Goal: Information Seeking & Learning: Learn about a topic

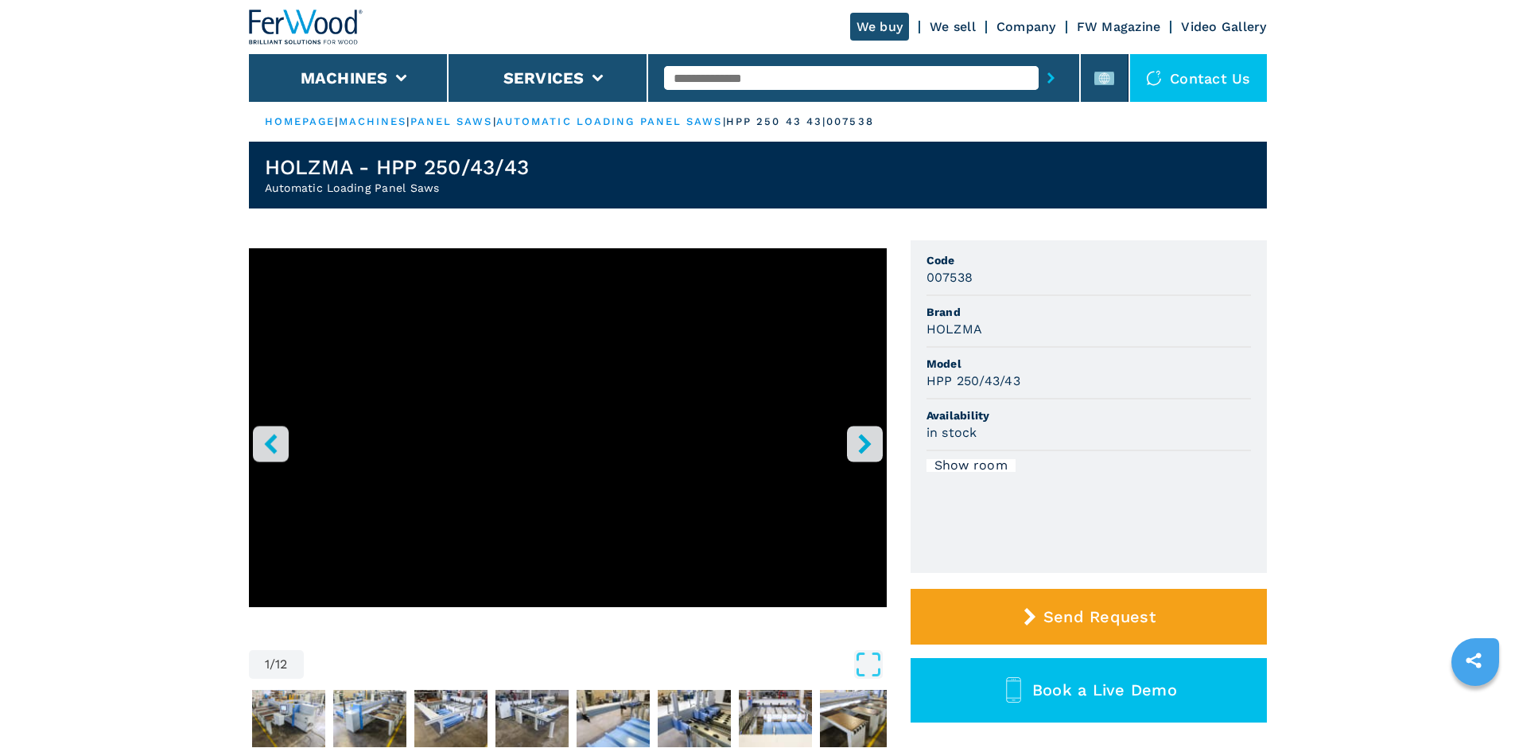
click at [749, 80] on input "text" at bounding box center [851, 78] width 375 height 24
paste input "******"
type input "******"
click at [1048, 77] on icon "submit-button" at bounding box center [1051, 77] width 7 height 11
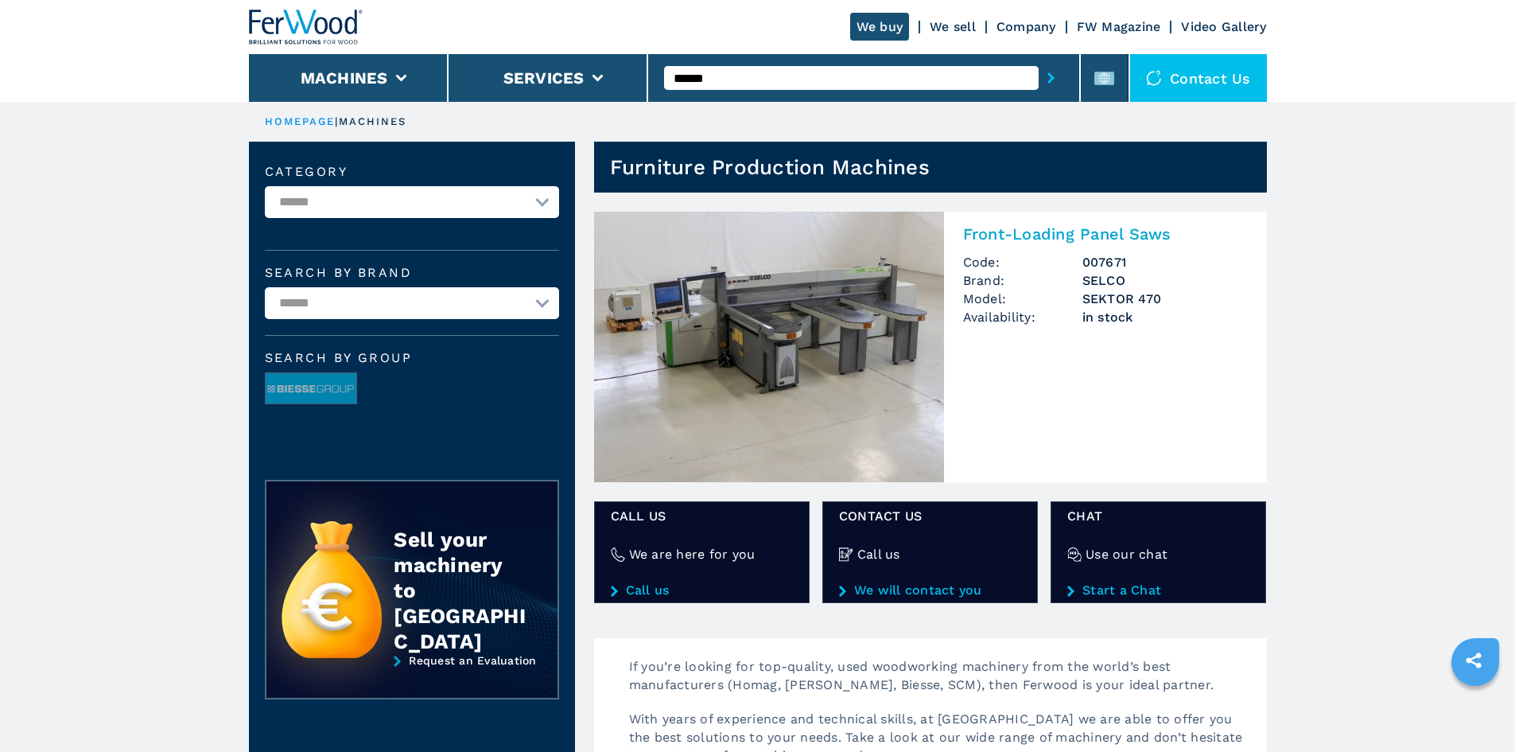
click at [1024, 235] on h2 "Front-Loading Panel Saws" at bounding box center [1105, 233] width 285 height 19
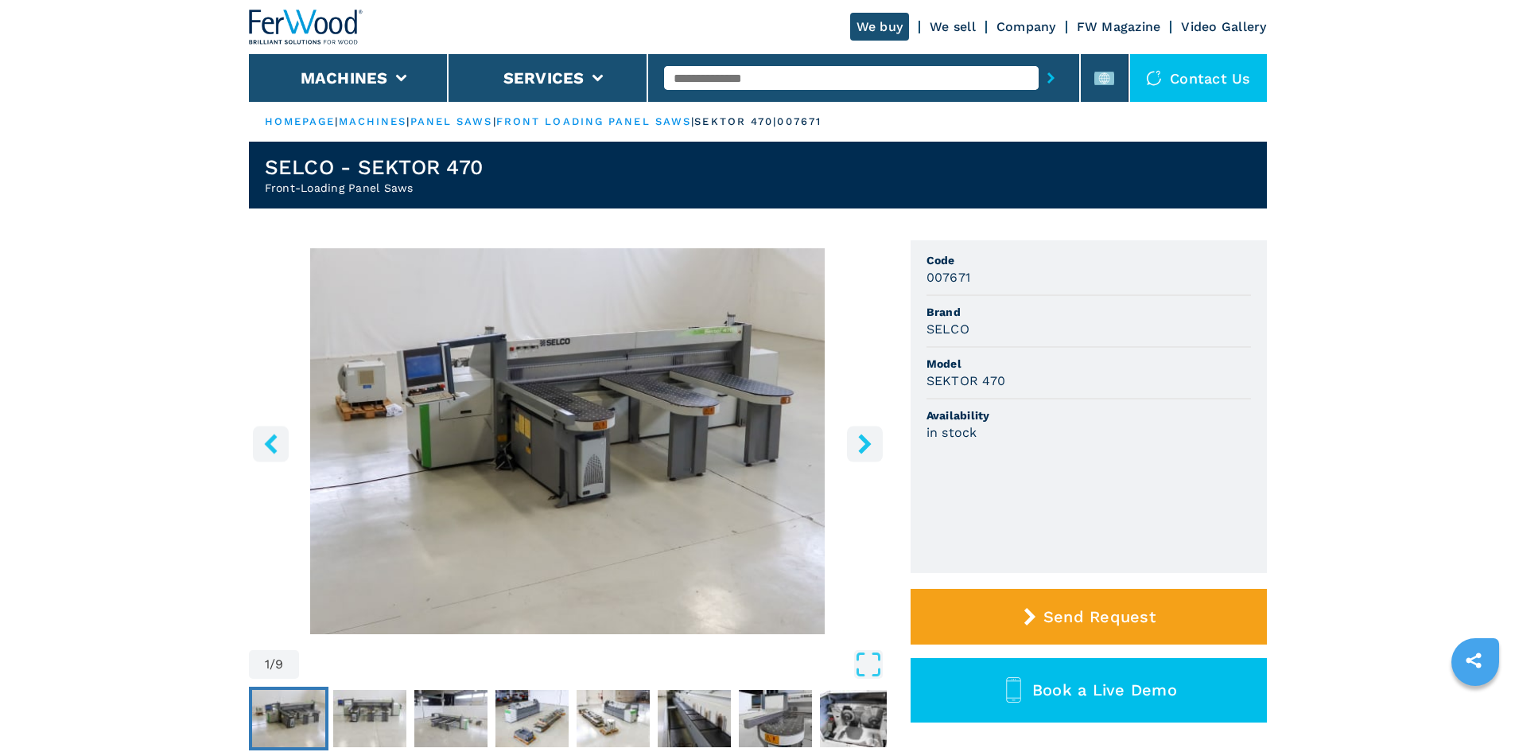
click at [735, 69] on input "text" at bounding box center [851, 78] width 375 height 24
paste input "******"
type input "******"
click at [1048, 72] on icon "submit-button" at bounding box center [1051, 77] width 7 height 11
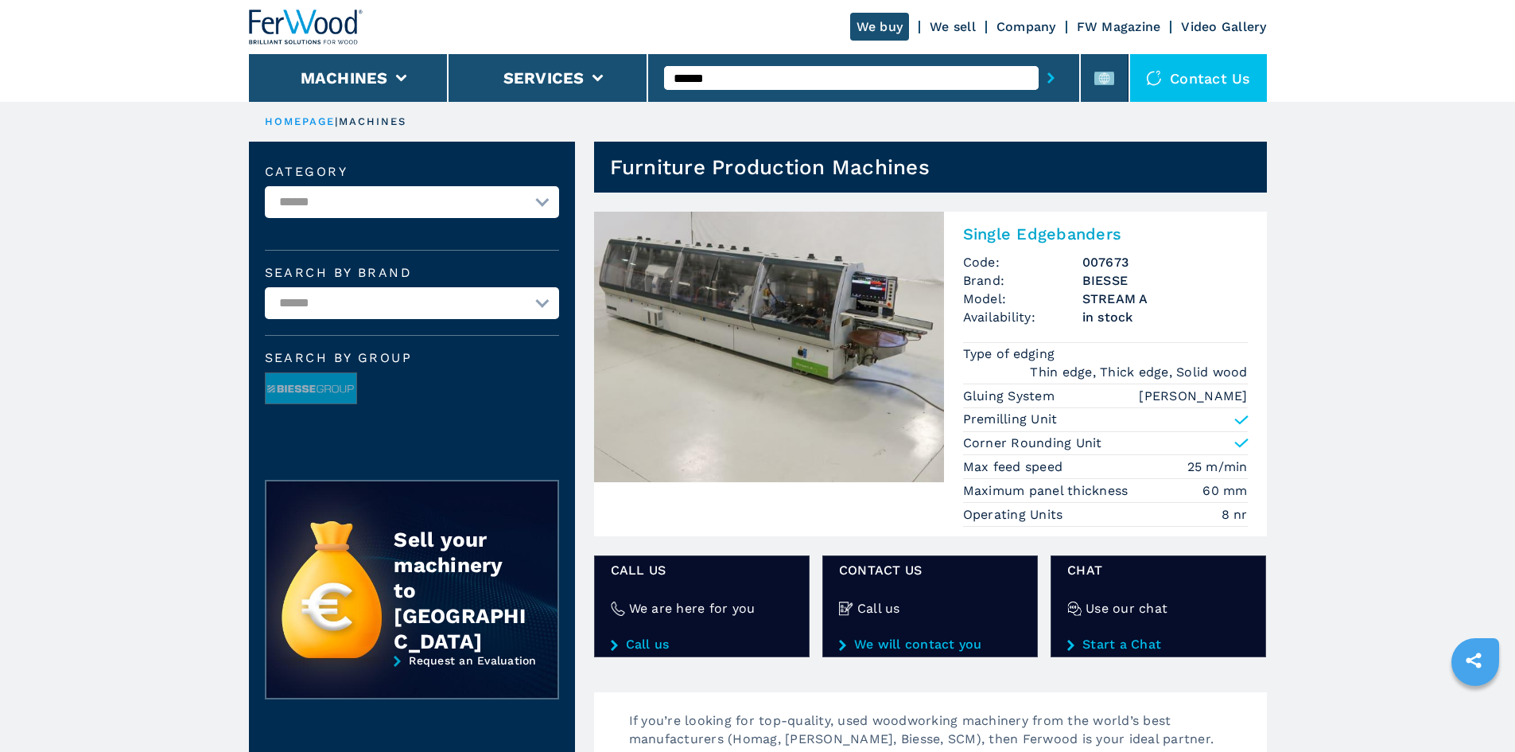
click at [982, 237] on h2 "Single Edgebanders" at bounding box center [1105, 233] width 285 height 19
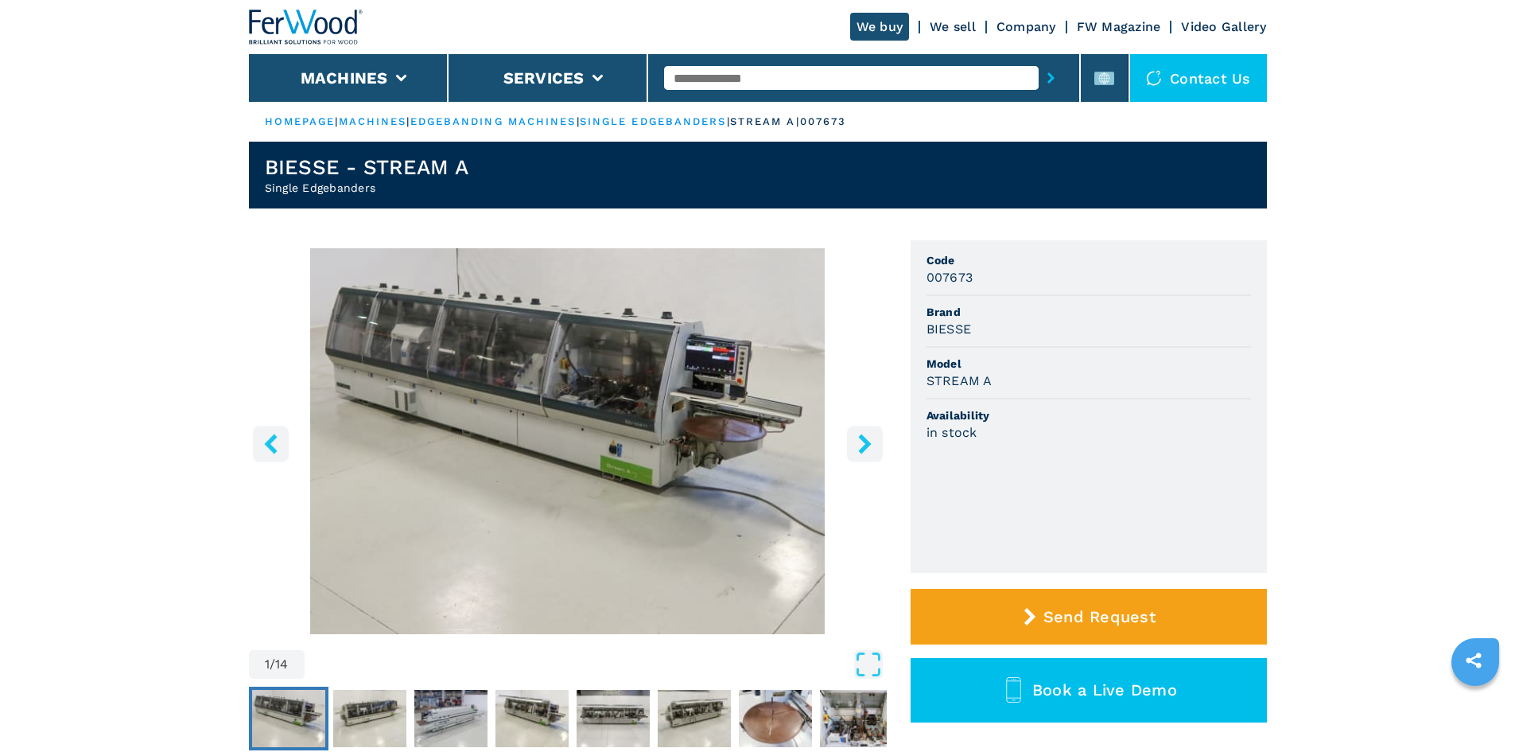
click at [939, 324] on h3 "BIESSE" at bounding box center [949, 329] width 45 height 18
click at [940, 324] on h3 "BIESSE" at bounding box center [949, 329] width 45 height 18
copy h3 "BIESSE"
click at [1050, 348] on li "Model STREAM A" at bounding box center [1089, 374] width 325 height 52
click at [947, 382] on h3 "STREAM A" at bounding box center [960, 380] width 66 height 18
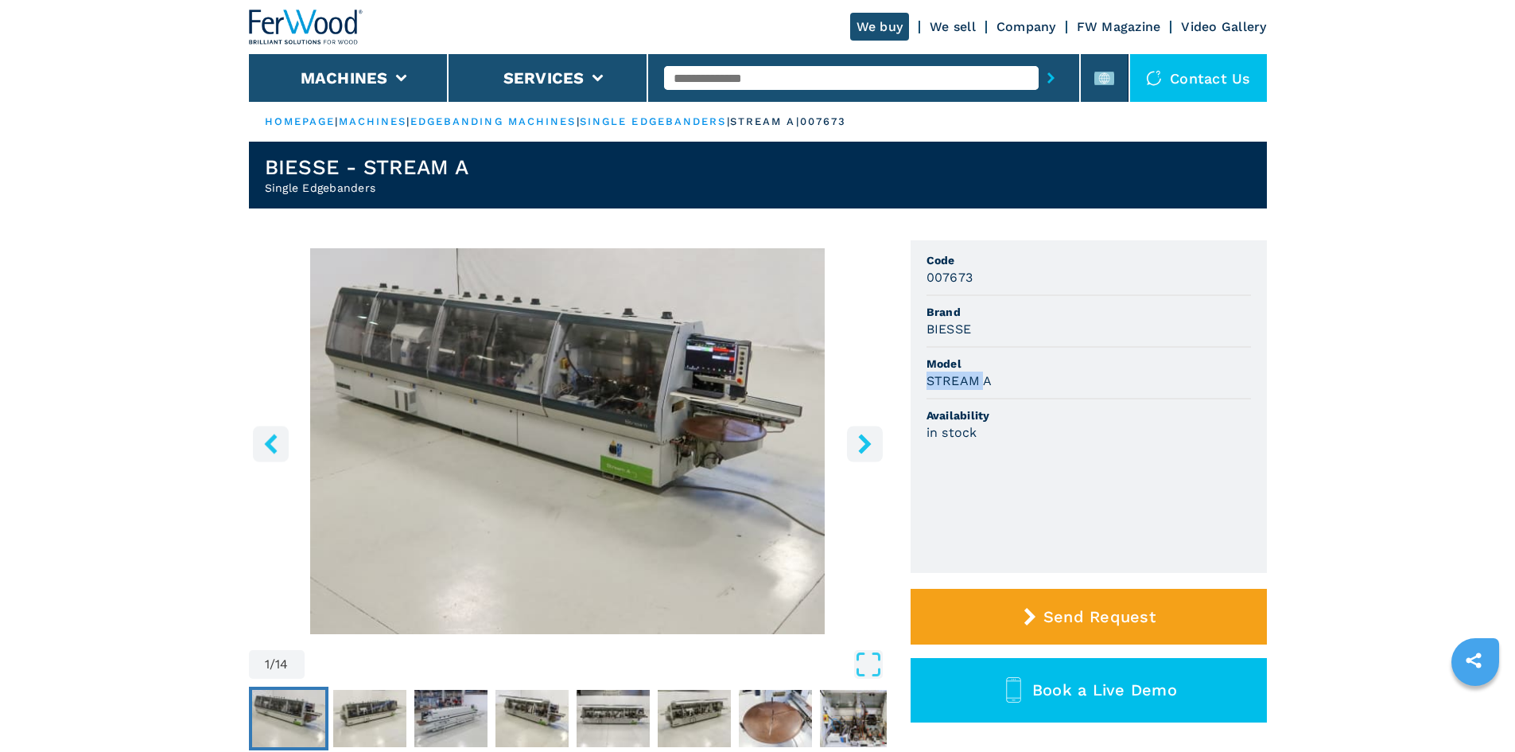
click at [947, 382] on h3 "STREAM A" at bounding box center [960, 380] width 66 height 18
drag, startPoint x: 996, startPoint y: 382, endPoint x: 912, endPoint y: 381, distance: 84.3
click at [912, 381] on ul "Code 007673 Brand BIESSE Model STREAM A Availability in stock" at bounding box center [1089, 406] width 356 height 332
copy h3 "STREAM A"
click at [1063, 378] on div "STREAM A" at bounding box center [1089, 380] width 325 height 18
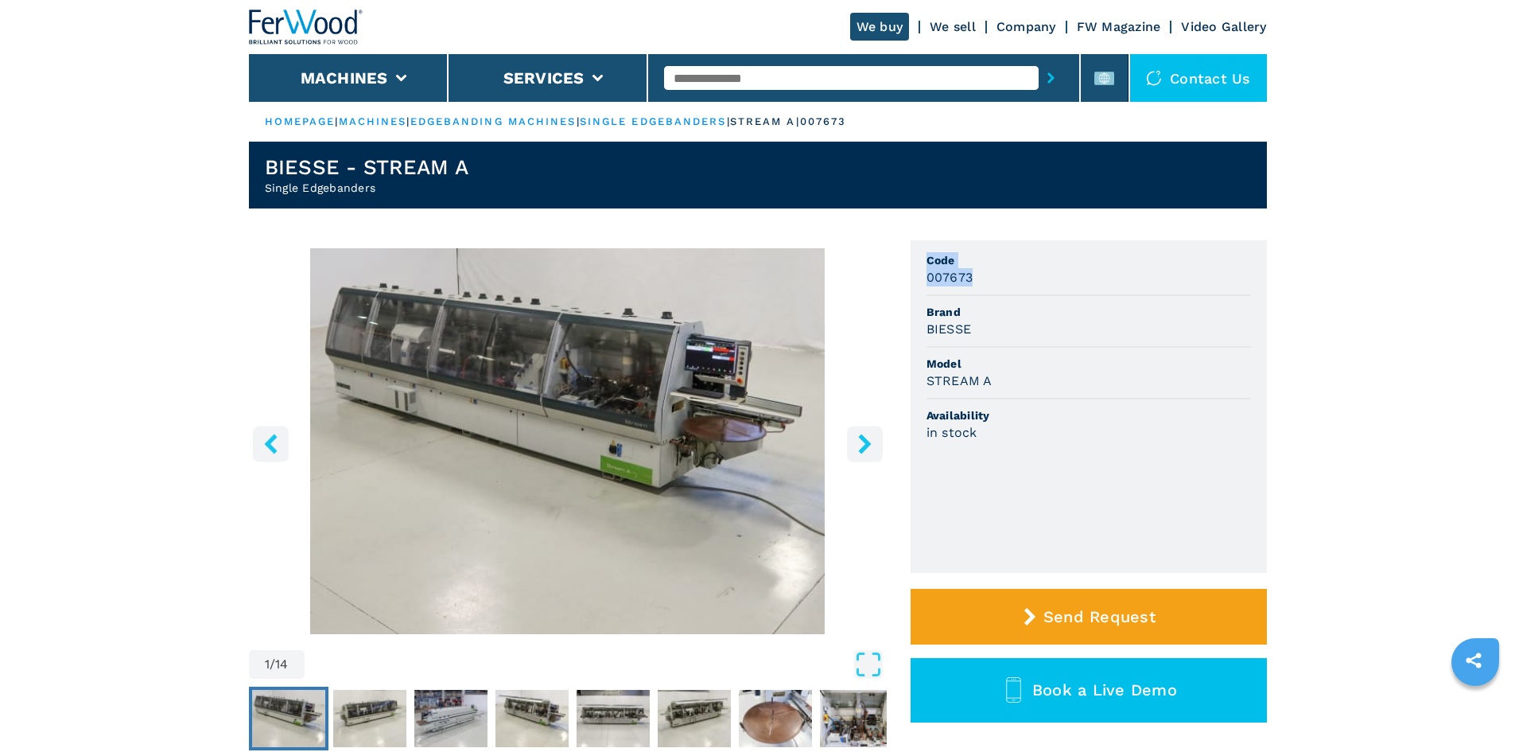
drag, startPoint x: 978, startPoint y: 273, endPoint x: 927, endPoint y: 270, distance: 51.8
click at [909, 266] on div "1 / 14 Unit Measure ****** ******** Code 007673 Brand BIESSE Model STREAM A Ava…" at bounding box center [758, 519] width 1018 height 558
drag, startPoint x: 1062, startPoint y: 313, endPoint x: 1013, endPoint y: 296, distance: 52.3
click at [1061, 313] on span "Brand" at bounding box center [1089, 312] width 325 height 16
drag, startPoint x: 971, startPoint y: 281, endPoint x: 925, endPoint y: 278, distance: 46.2
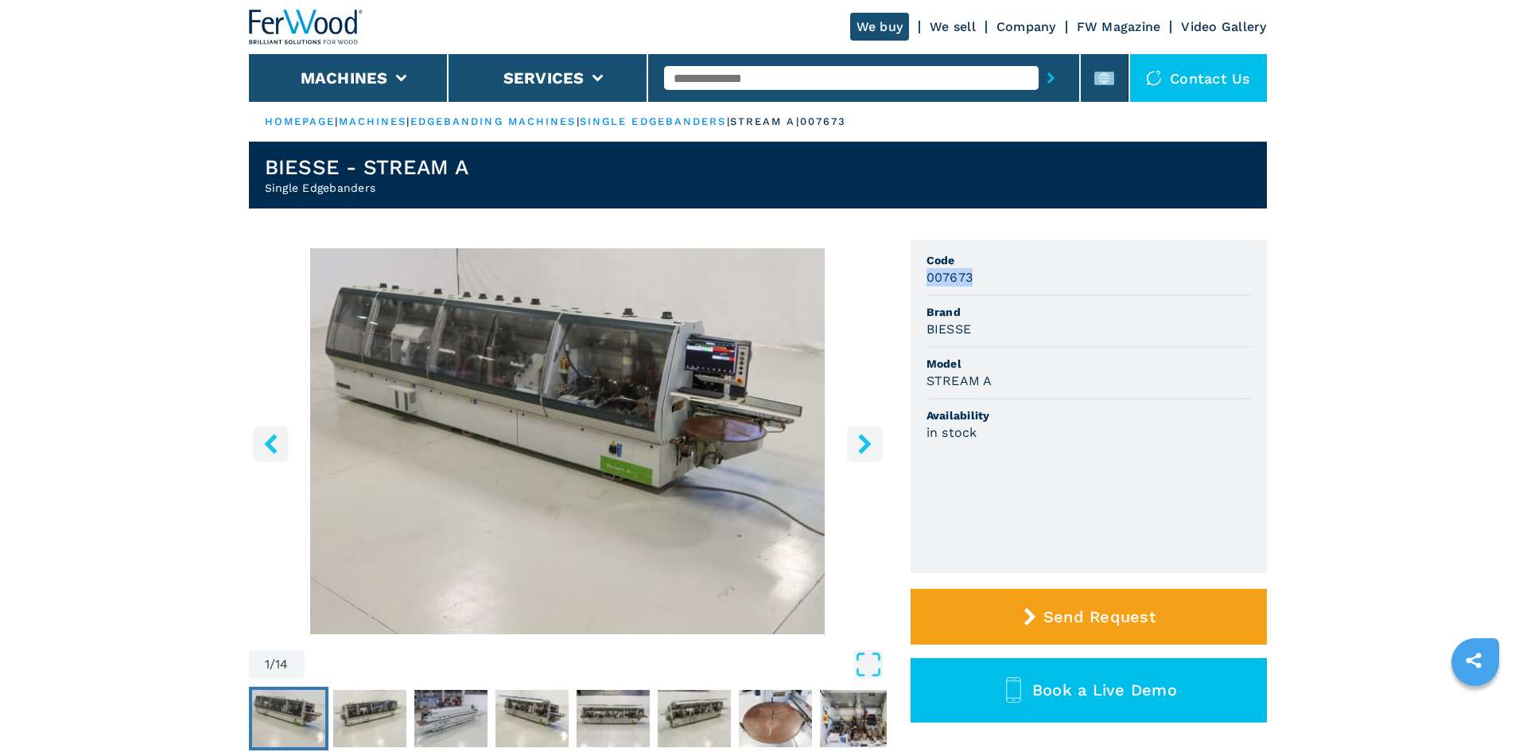
click at [925, 278] on ul "Code 007673 Brand BIESSE Model STREAM A Availability in stock" at bounding box center [1089, 406] width 356 height 332
copy h3 "007673"
click at [1048, 297] on li "Brand BIESSE" at bounding box center [1089, 322] width 325 height 52
click at [717, 89] on input "text" at bounding box center [851, 78] width 375 height 24
paste input "******"
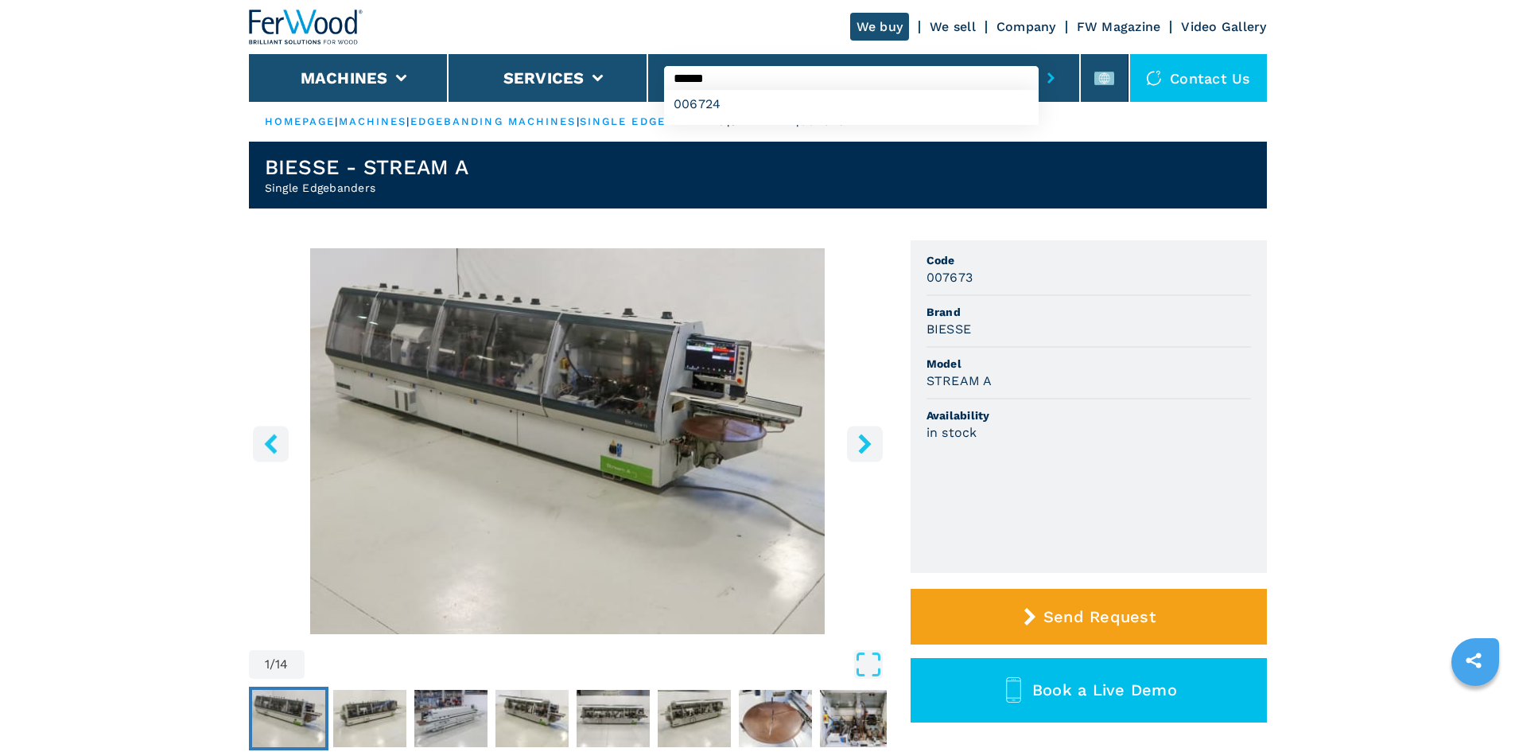
type input "******"
click at [1039, 80] on button "submit-button" at bounding box center [1051, 78] width 25 height 37
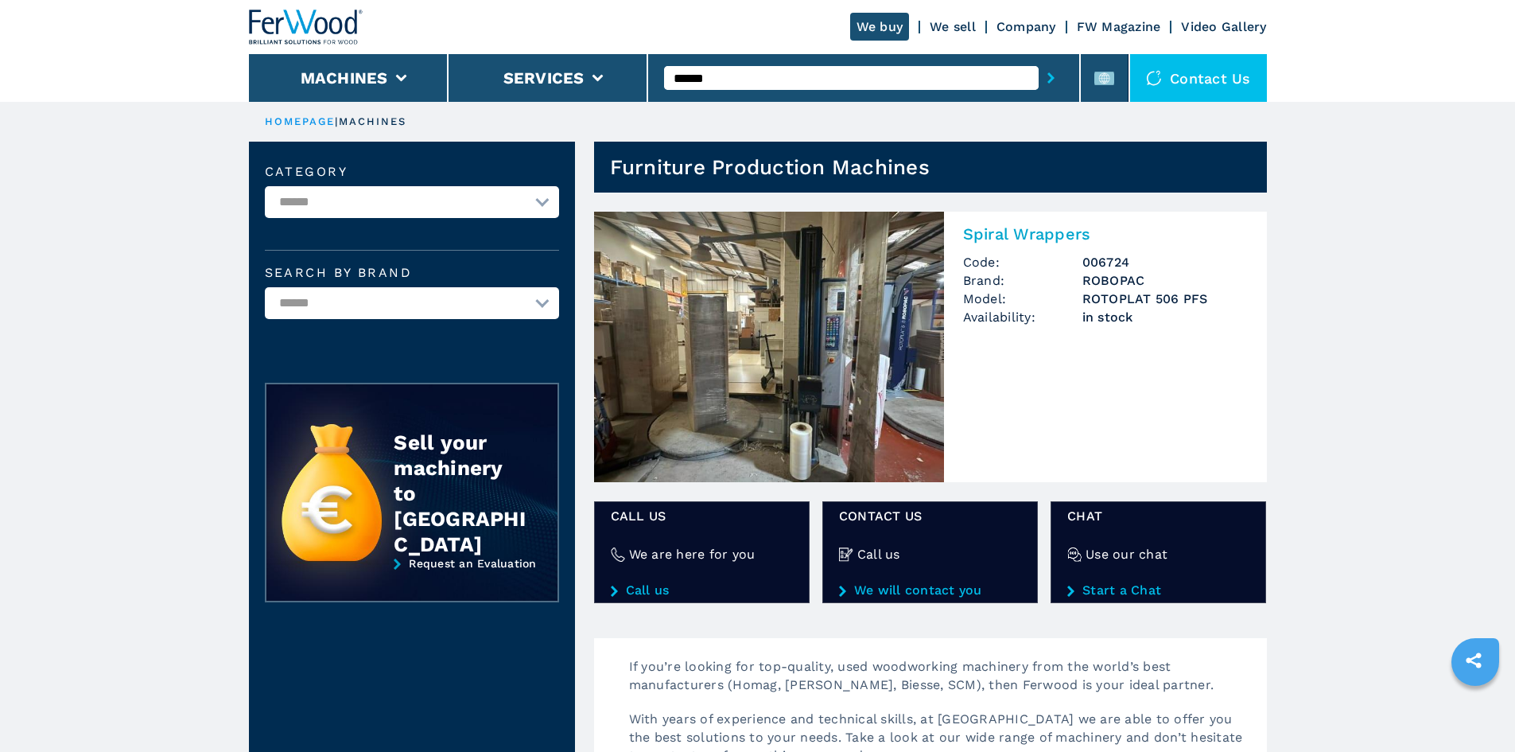
click at [1032, 224] on div "Spiral Wrappers Code: 006724 Brand: ROBOPAC Model: ROTOPLAT 506 PFS Availabilit…" at bounding box center [1105, 282] width 323 height 140
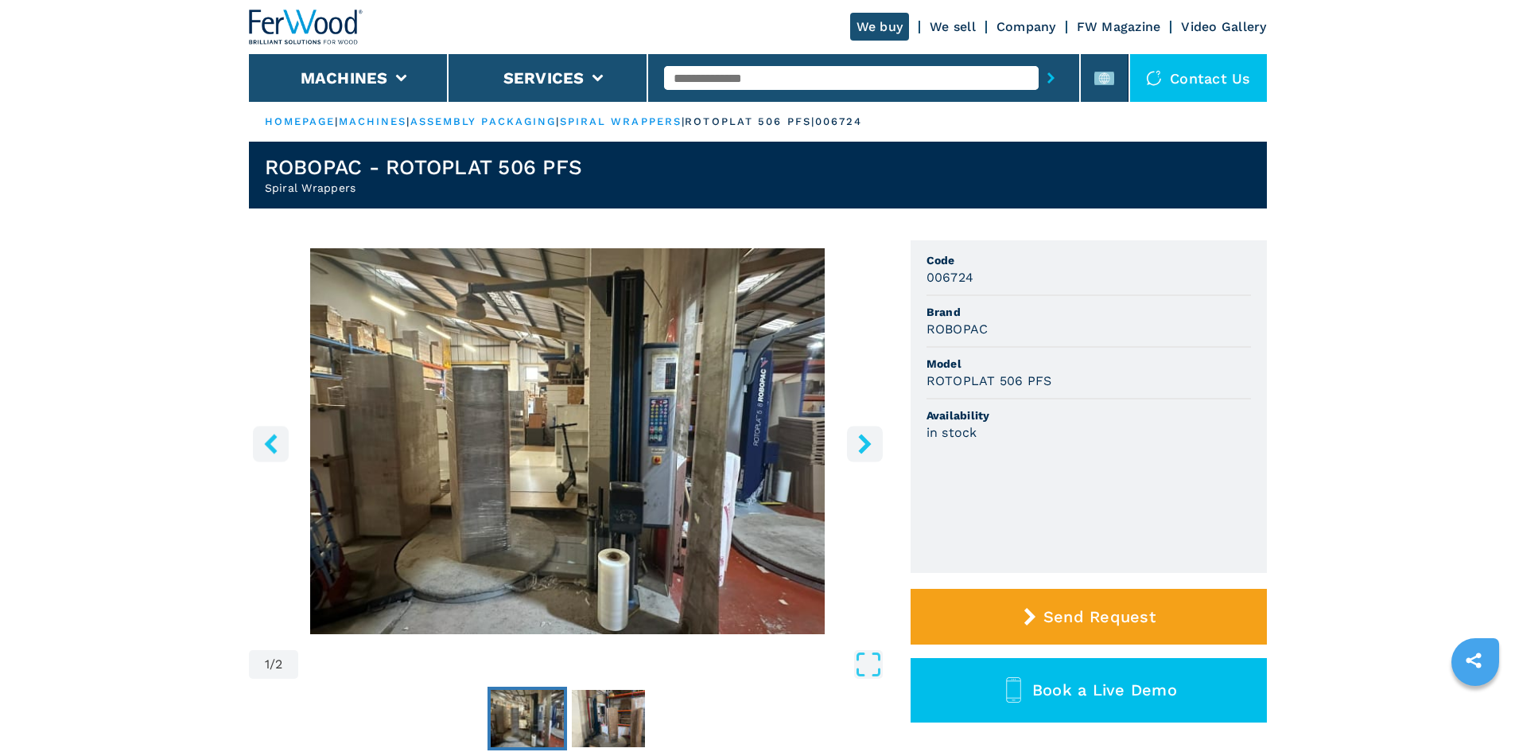
click at [955, 330] on h3 "ROBOPAC" at bounding box center [958, 329] width 62 height 18
copy h3 "ROBOPAC"
click at [1045, 335] on div "ROBOPAC" at bounding box center [1089, 329] width 325 height 18
drag, startPoint x: 927, startPoint y: 380, endPoint x: 1086, endPoint y: 397, distance: 160.0
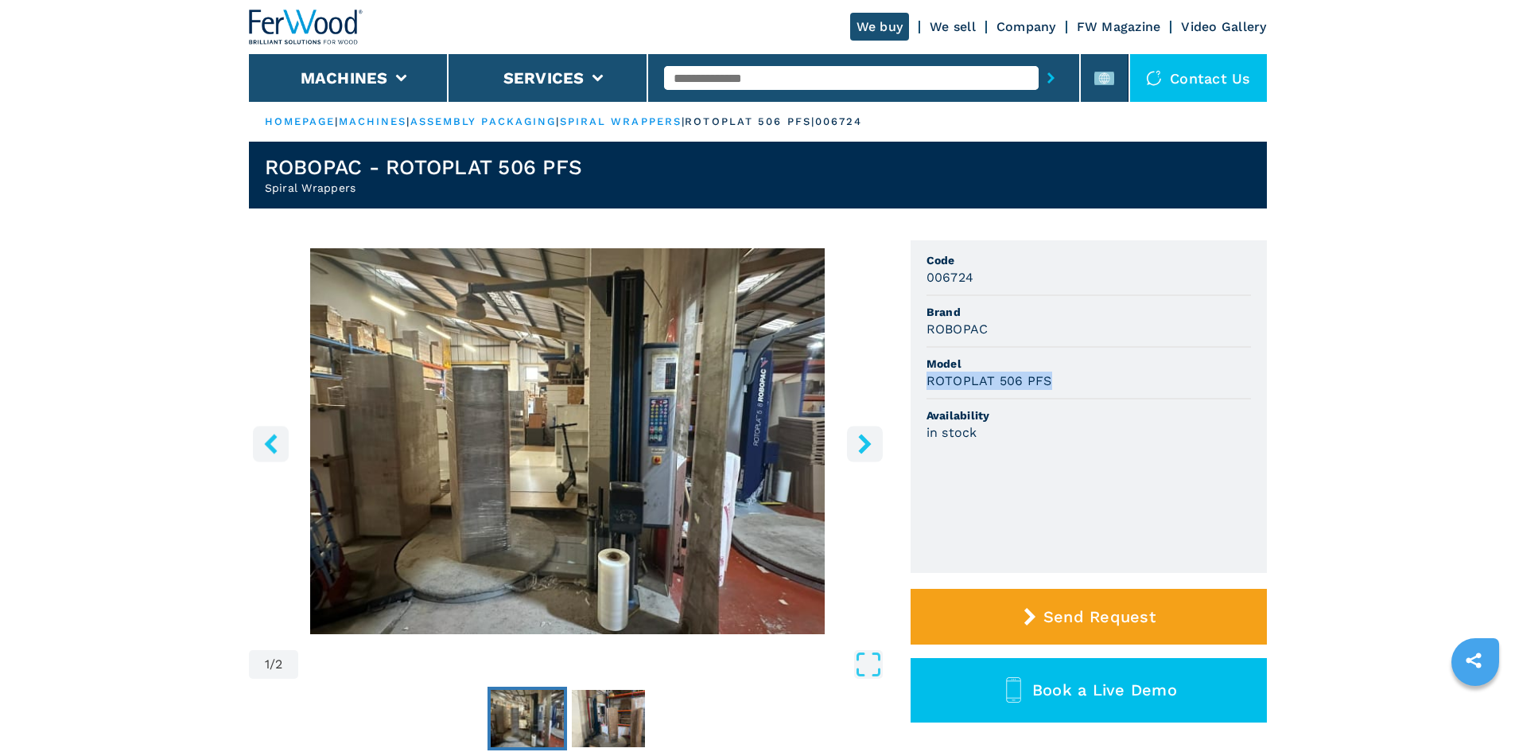
click at [1086, 397] on li "Model ROTOPLAT 506 PFS" at bounding box center [1089, 374] width 325 height 52
copy h3 "ROTOPLAT 506 PFS"
click at [1082, 379] on div "ROTOPLAT 506 PFS" at bounding box center [1089, 380] width 325 height 18
drag, startPoint x: 922, startPoint y: 278, endPoint x: 986, endPoint y: 284, distance: 63.9
click at [986, 284] on ul "Code 006724 Brand ROBOPAC Model ROTOPLAT 506 PFS Availability in stock" at bounding box center [1089, 406] width 356 height 332
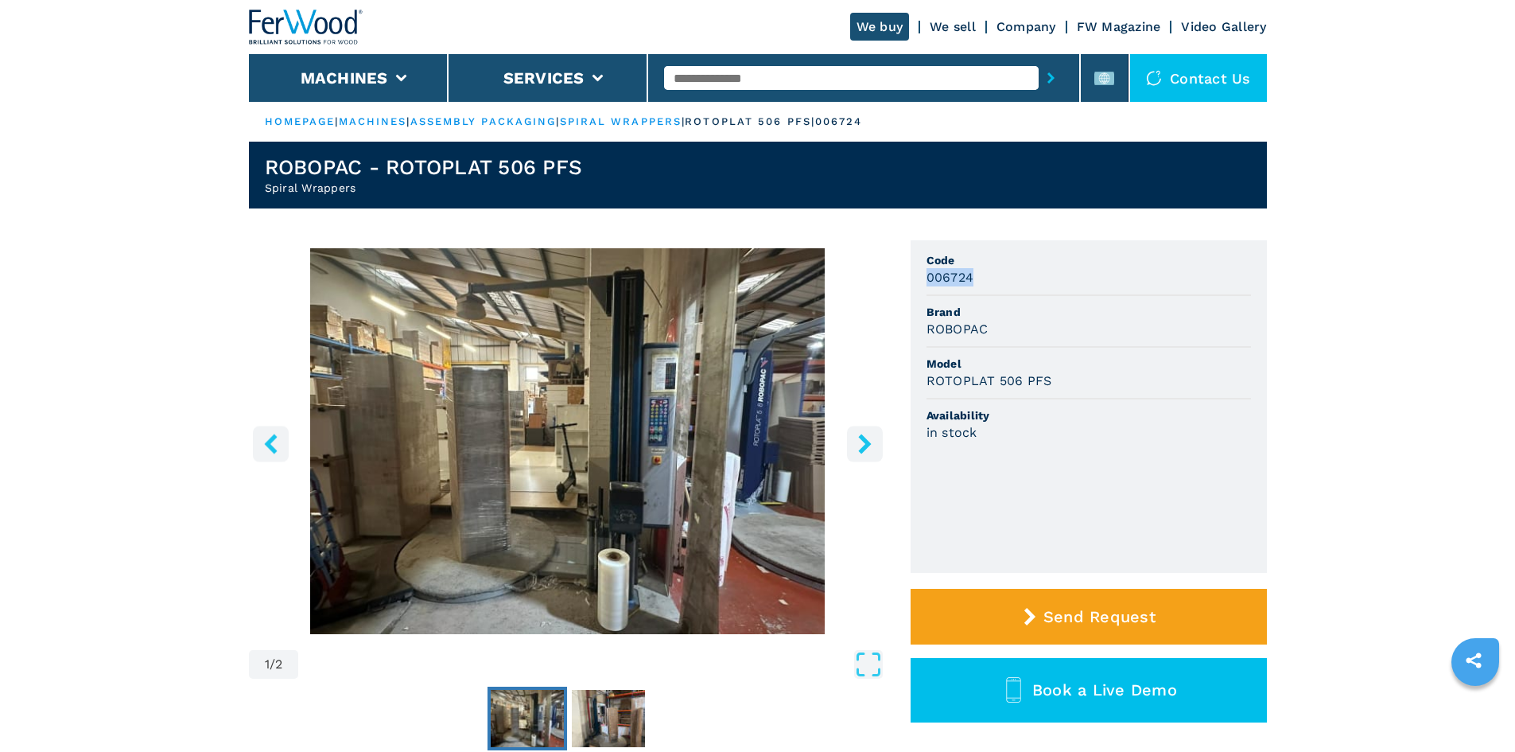
copy h3 "006724"
click at [999, 280] on div "006724" at bounding box center [1089, 277] width 325 height 18
click at [693, 79] on input "text" at bounding box center [851, 78] width 375 height 24
paste input "******"
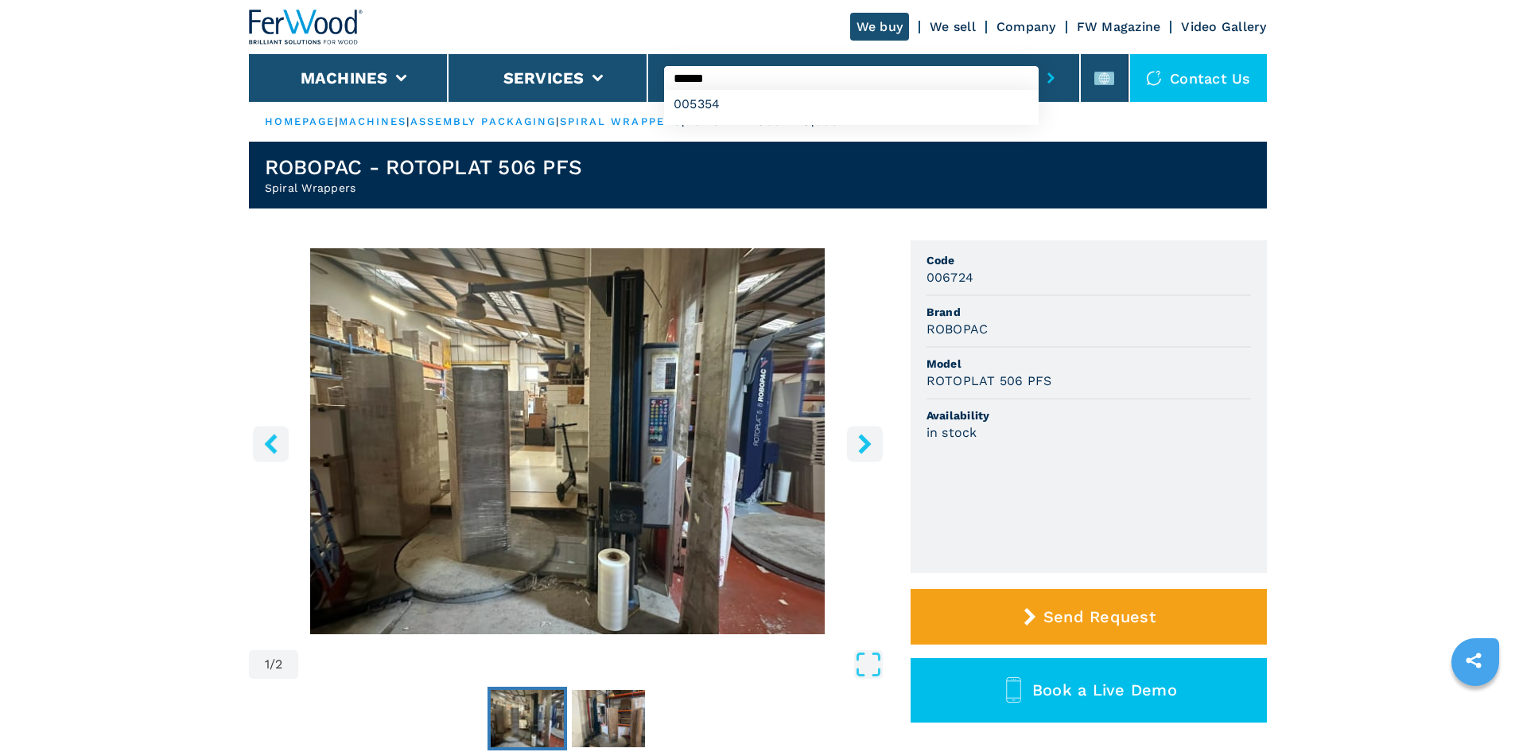
type input "******"
click at [1052, 84] on button "submit-button" at bounding box center [1051, 78] width 25 height 37
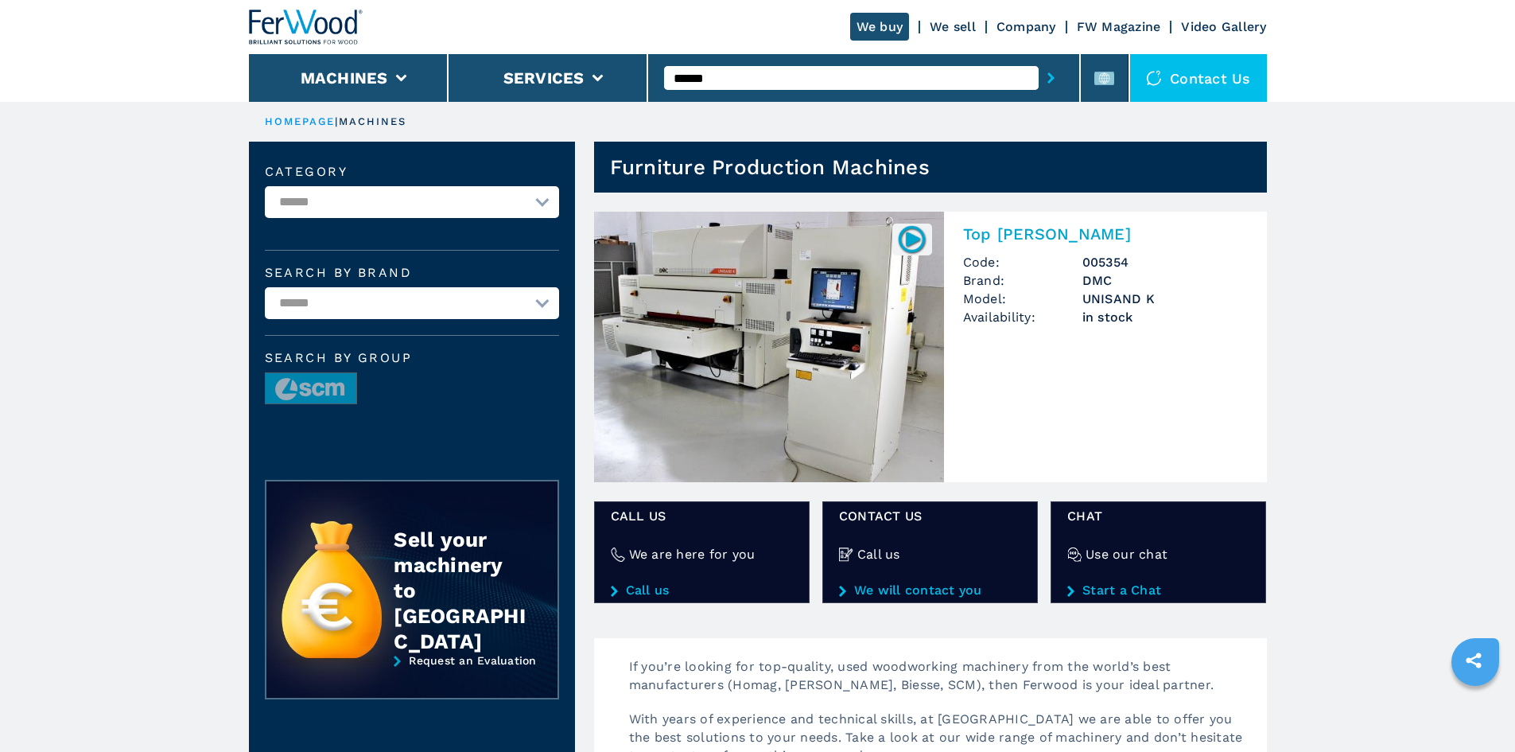
click at [999, 224] on div "Top Sanders Code: 005354 Brand: DMC Model: UNISAND K Availability: in stock" at bounding box center [1105, 282] width 323 height 140
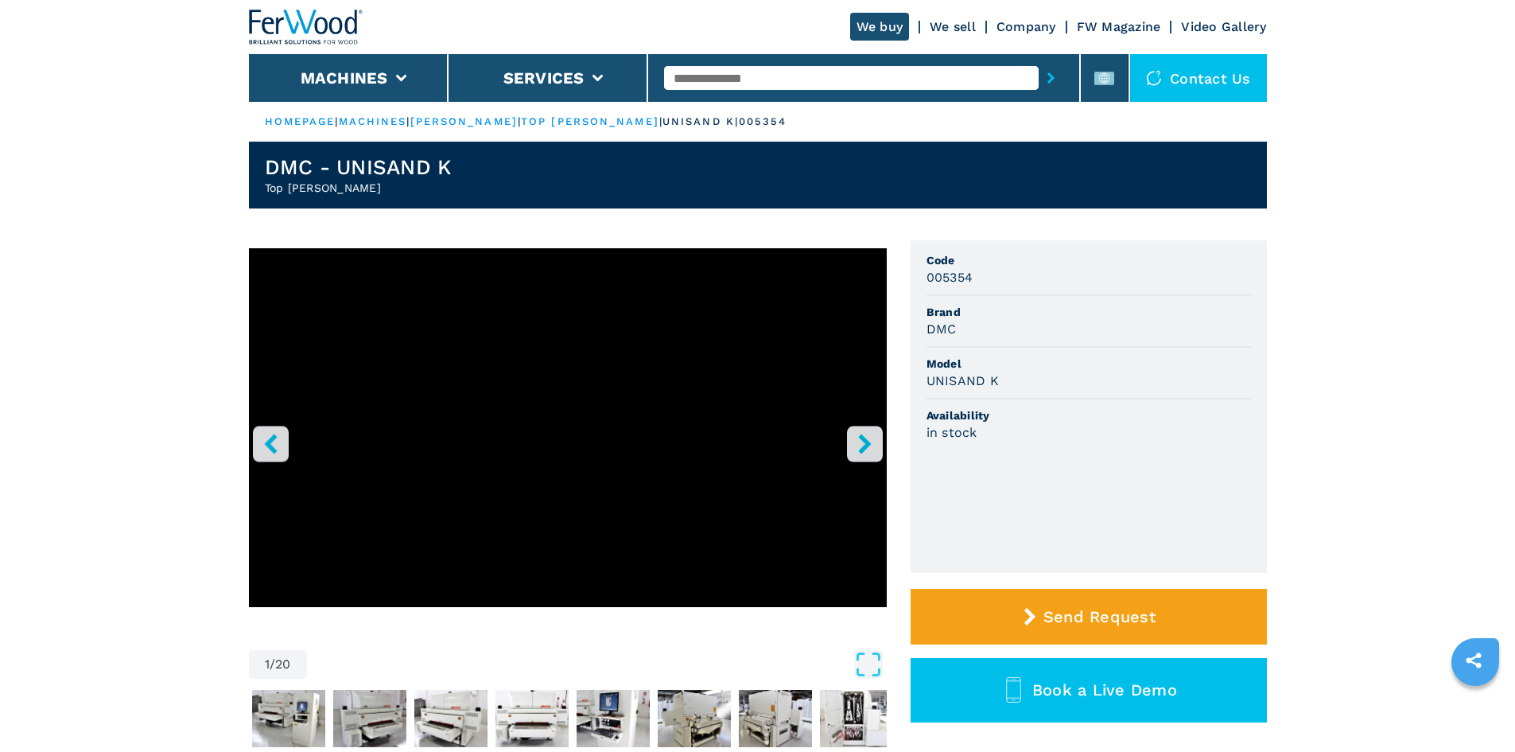
click at [947, 327] on h3 "DMC" at bounding box center [942, 329] width 30 height 18
copy h3 "DMC"
click at [1022, 328] on div "DMC" at bounding box center [1089, 329] width 325 height 18
drag, startPoint x: 1008, startPoint y: 388, endPoint x: 926, endPoint y: 379, distance: 82.4
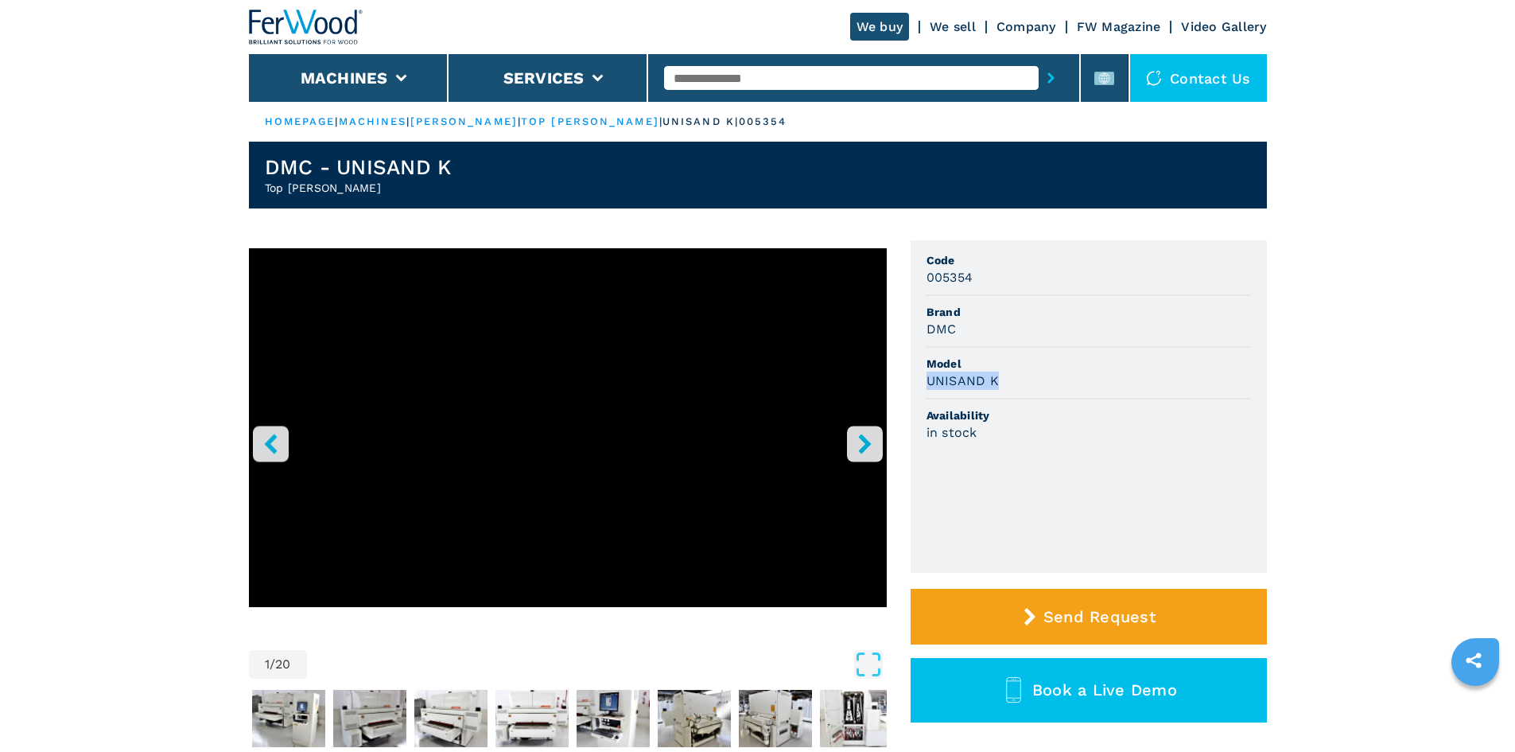
click at [927, 379] on div "UNISAND K" at bounding box center [1089, 380] width 325 height 18
copy h3 "UNISAND K"
click at [1095, 417] on span "Availability" at bounding box center [1089, 415] width 325 height 16
drag, startPoint x: 978, startPoint y: 278, endPoint x: 885, endPoint y: 271, distance: 92.5
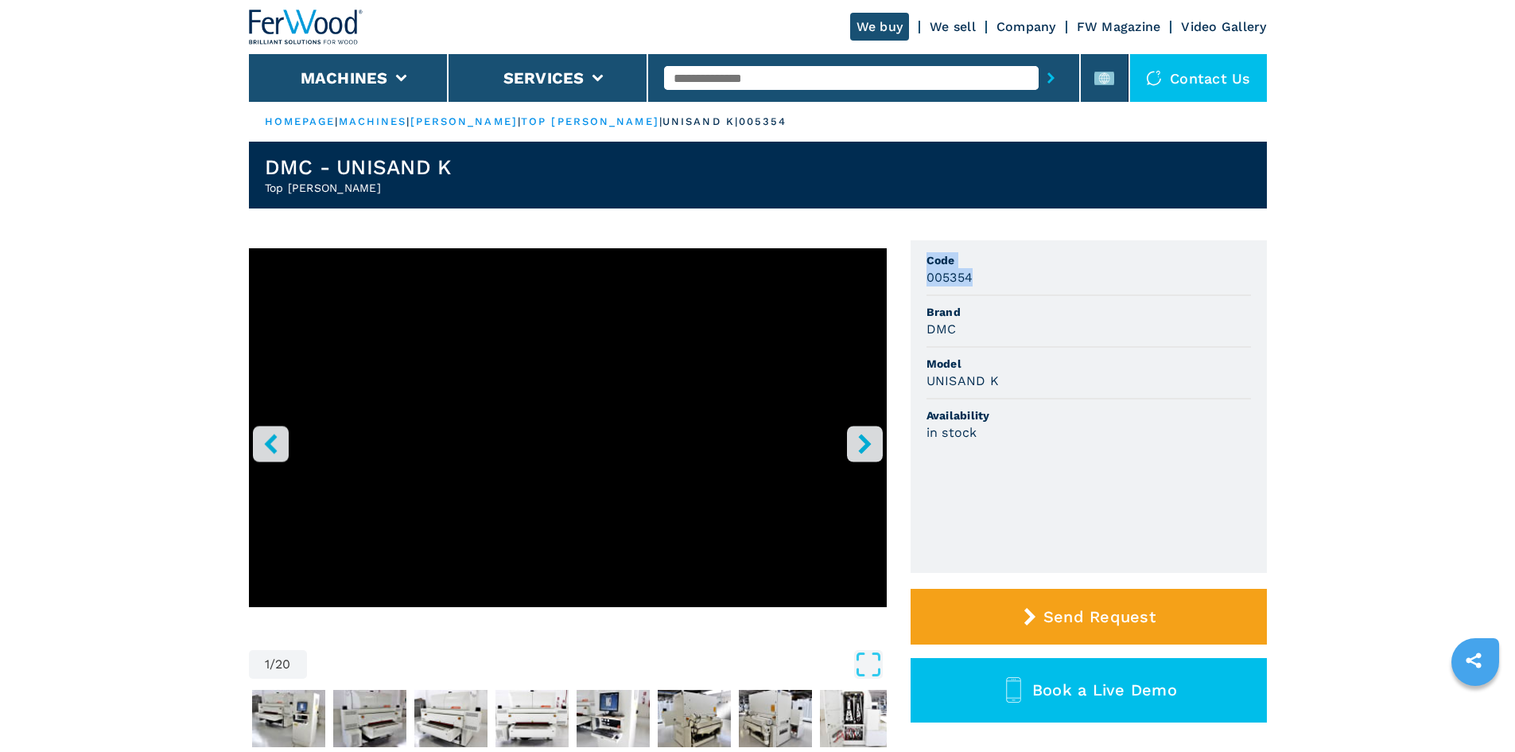
click at [978, 289] on li "Code 005354" at bounding box center [1089, 270] width 325 height 52
click at [970, 321] on div "DMC" at bounding box center [1089, 329] width 325 height 18
drag, startPoint x: 975, startPoint y: 282, endPoint x: 924, endPoint y: 284, distance: 50.9
click at [924, 284] on ul "Code 005354 Brand DMC Model UNISAND K Availability in stock" at bounding box center [1089, 406] width 356 height 332
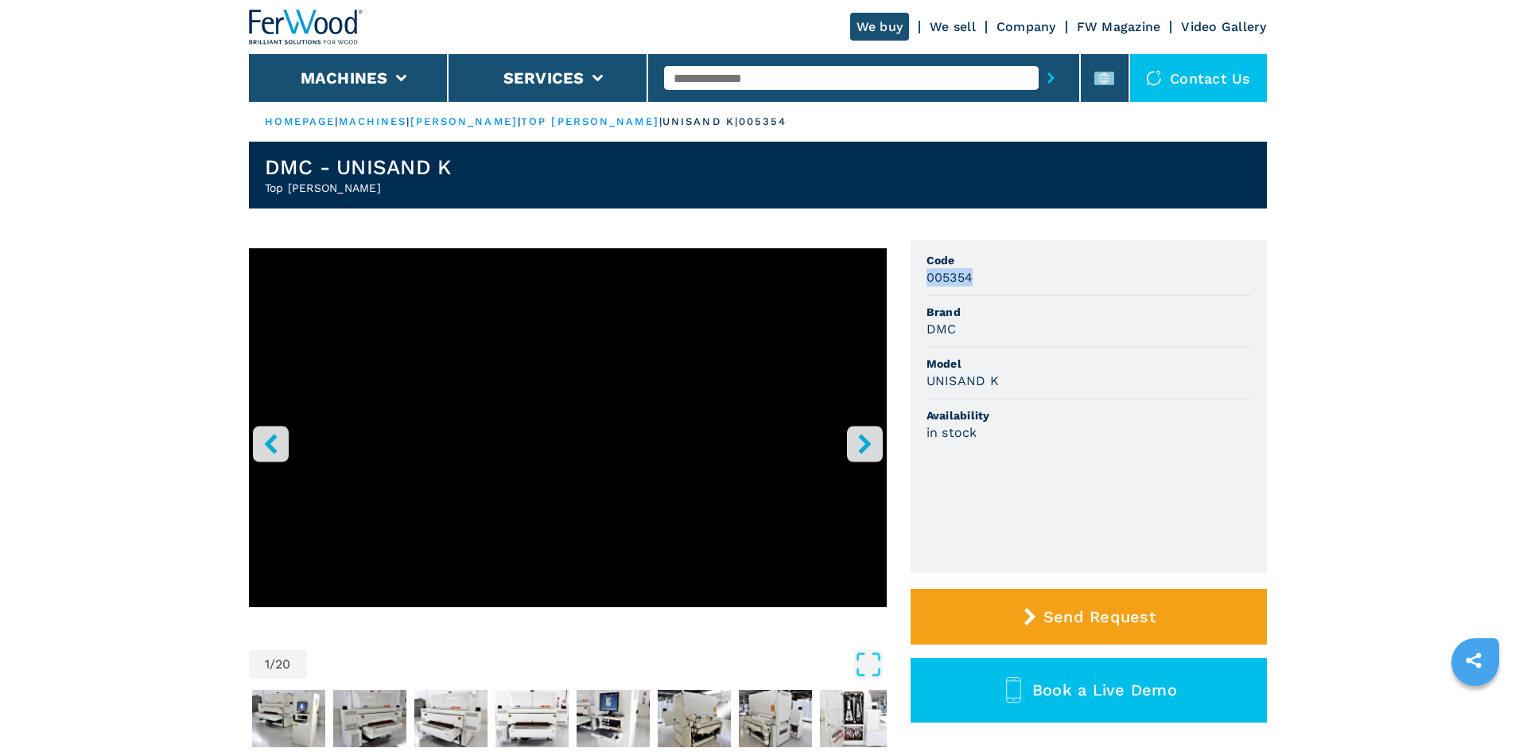
copy h3 "005354"
click at [1060, 298] on li "Brand DMC" at bounding box center [1089, 322] width 325 height 52
click at [717, 79] on input "text" at bounding box center [851, 78] width 375 height 24
paste input "******"
type input "******"
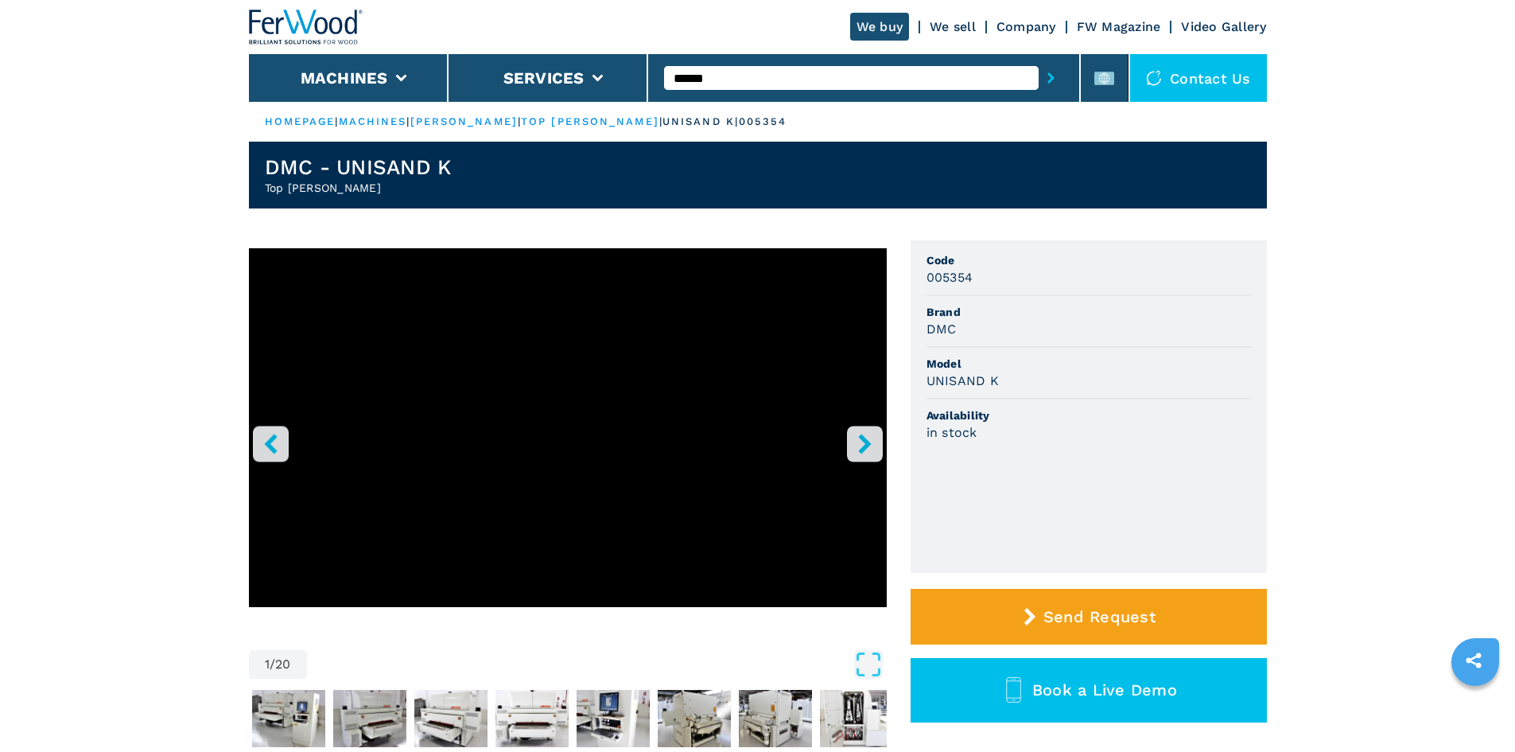
click at [1039, 76] on button "submit-button" at bounding box center [1051, 78] width 25 height 37
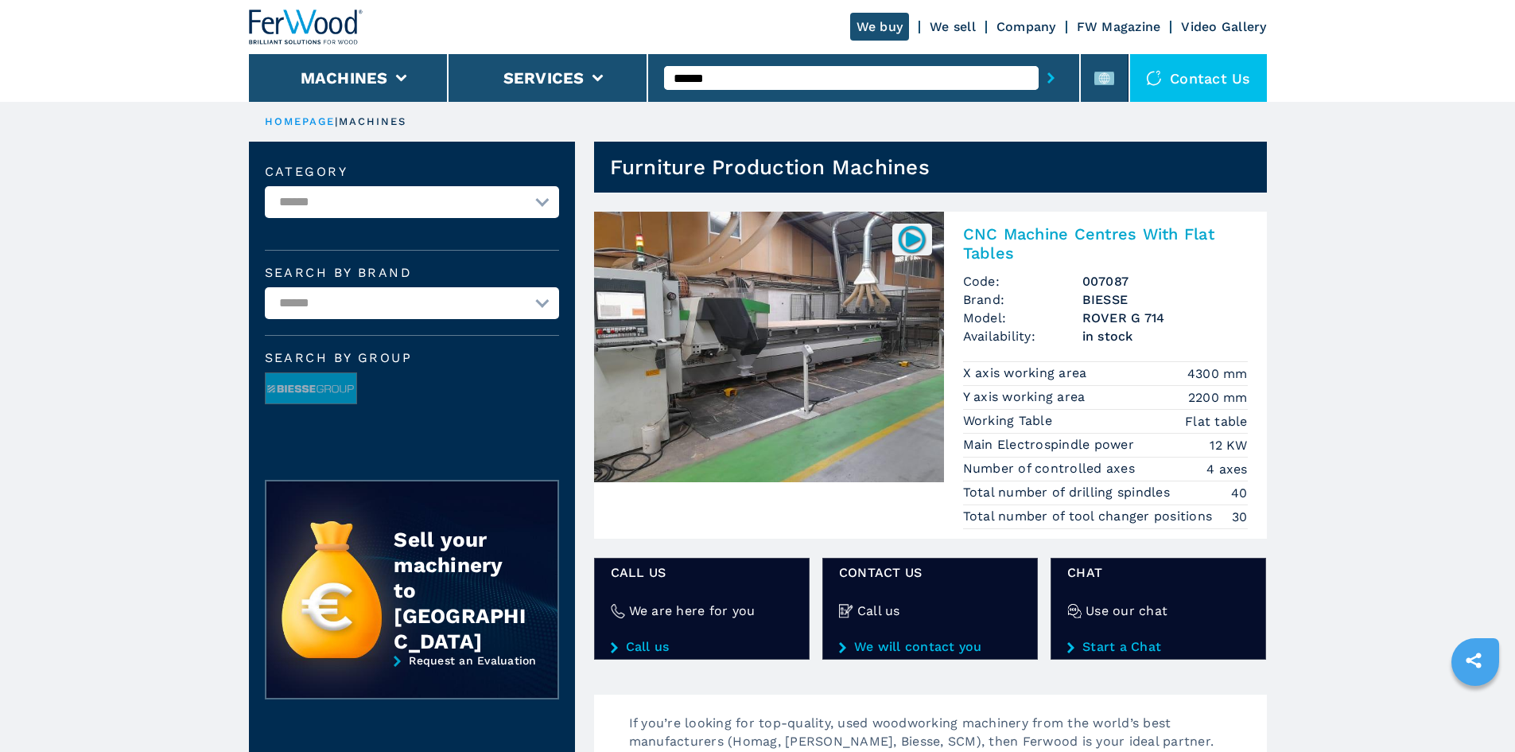
click at [1073, 229] on h2 "CNC Machine Centres With Flat Tables" at bounding box center [1105, 243] width 285 height 38
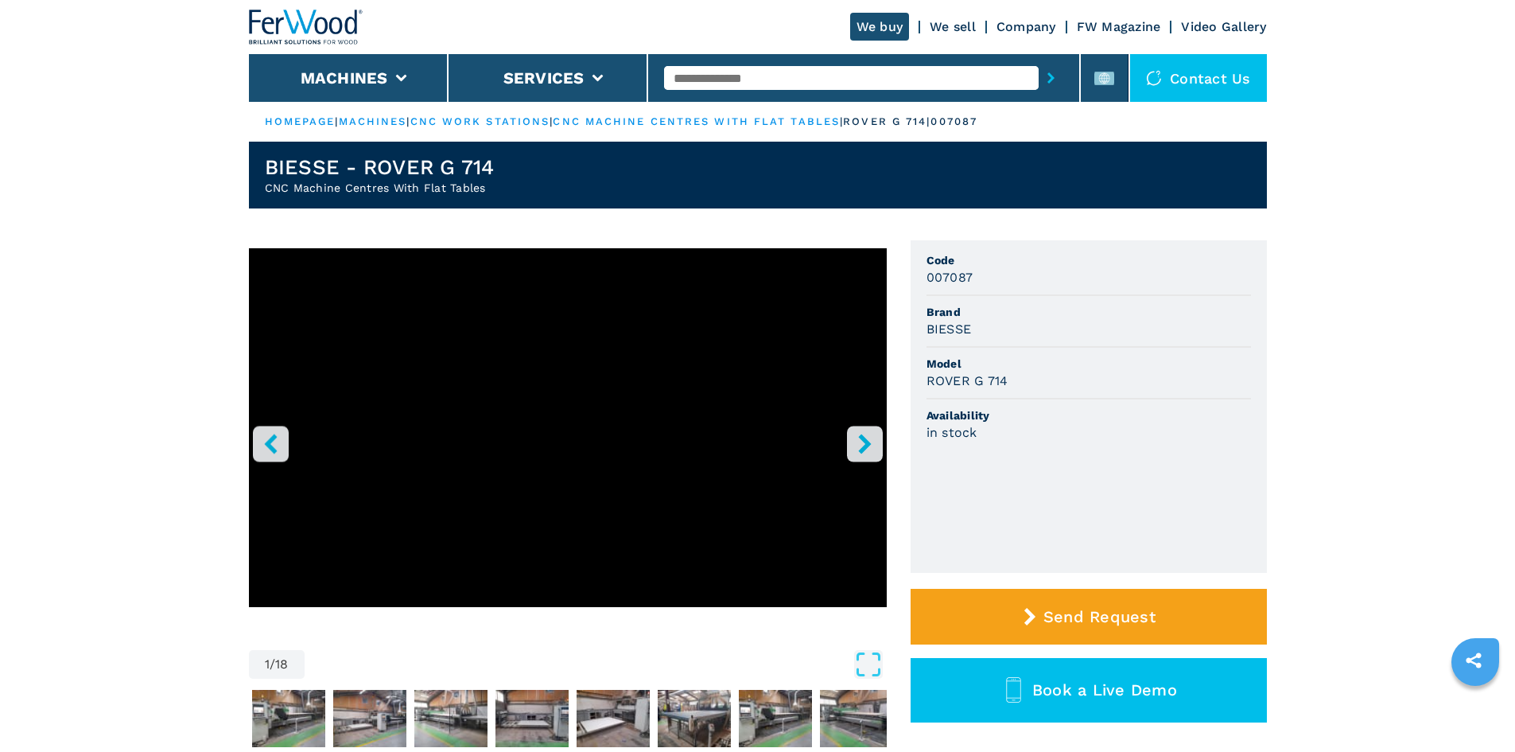
click at [936, 329] on h3 "BIESSE" at bounding box center [949, 329] width 45 height 18
click at [990, 323] on div "BIESSE" at bounding box center [1089, 329] width 325 height 18
click at [940, 332] on h3 "BIESSE" at bounding box center [949, 329] width 45 height 18
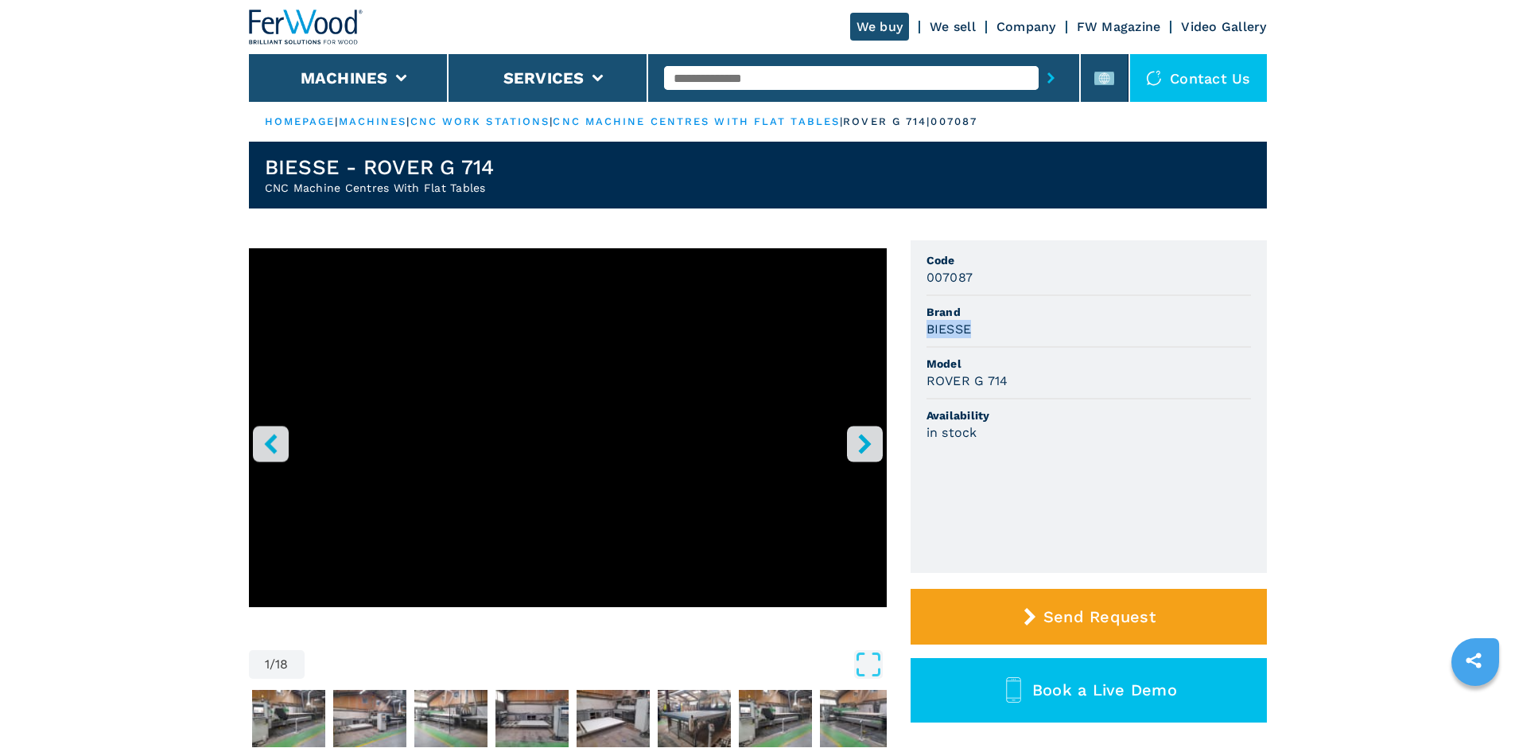
copy h3 "BIESSE"
click at [1034, 312] on span "Brand" at bounding box center [1089, 312] width 325 height 16
click at [955, 384] on h3 "ROVER G 714" at bounding box center [968, 380] width 82 height 18
click at [920, 380] on ul "Code 007087 Brand BIESSE Model ROVER G 714 Availability in stock" at bounding box center [1089, 406] width 356 height 332
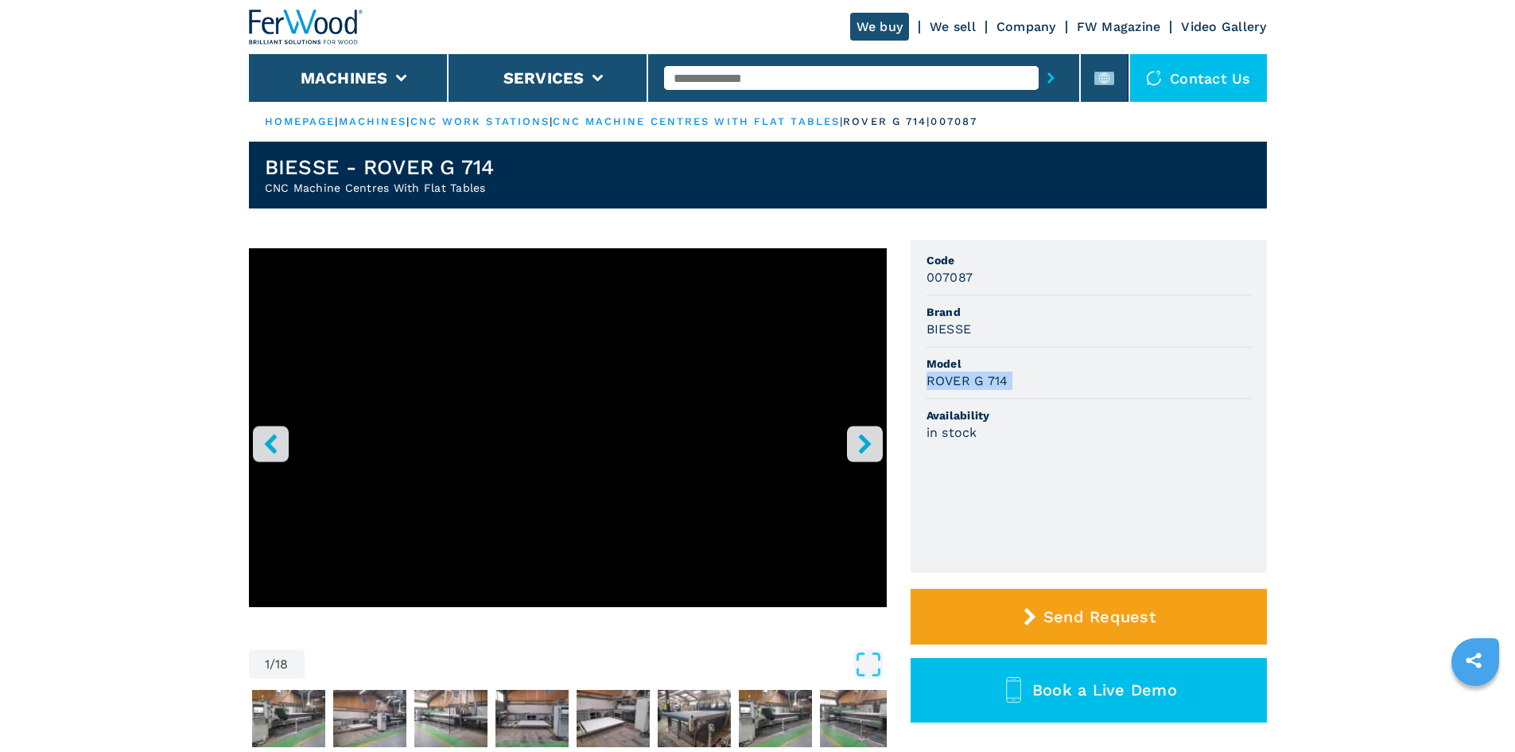
drag, startPoint x: 922, startPoint y: 379, endPoint x: 1056, endPoint y: 385, distance: 134.6
click at [1056, 385] on ul "Code 007087 Brand BIESSE Model ROVER G 714 Availability in stock" at bounding box center [1089, 406] width 356 height 332
drag, startPoint x: 1051, startPoint y: 385, endPoint x: 850, endPoint y: 316, distance: 212.8
click at [1049, 383] on div "ROVER G 714" at bounding box center [1089, 380] width 325 height 18
drag, startPoint x: 1110, startPoint y: 364, endPoint x: 1046, endPoint y: 394, distance: 70.4
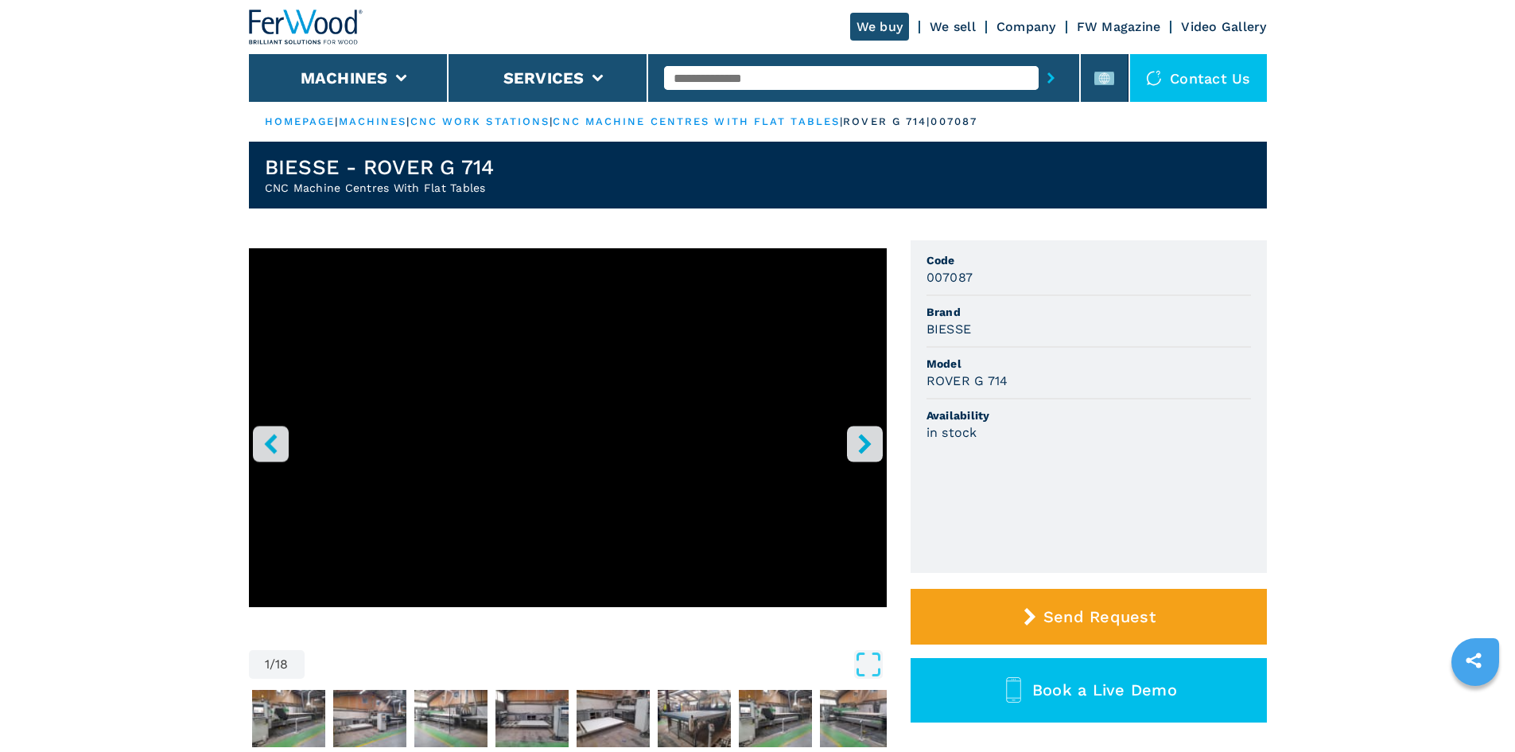
click at [1104, 367] on span "Model" at bounding box center [1089, 364] width 325 height 16
drag, startPoint x: 985, startPoint y: 384, endPoint x: 1063, endPoint y: 394, distance: 78.5
click at [1063, 394] on ul "Code 007087 Brand BIESSE Model ROVER G 714 Availability in stock" at bounding box center [1089, 406] width 356 height 332
copy h3 "ROVER G 714"
click at [1049, 377] on div "ROVER G 714" at bounding box center [1089, 380] width 325 height 18
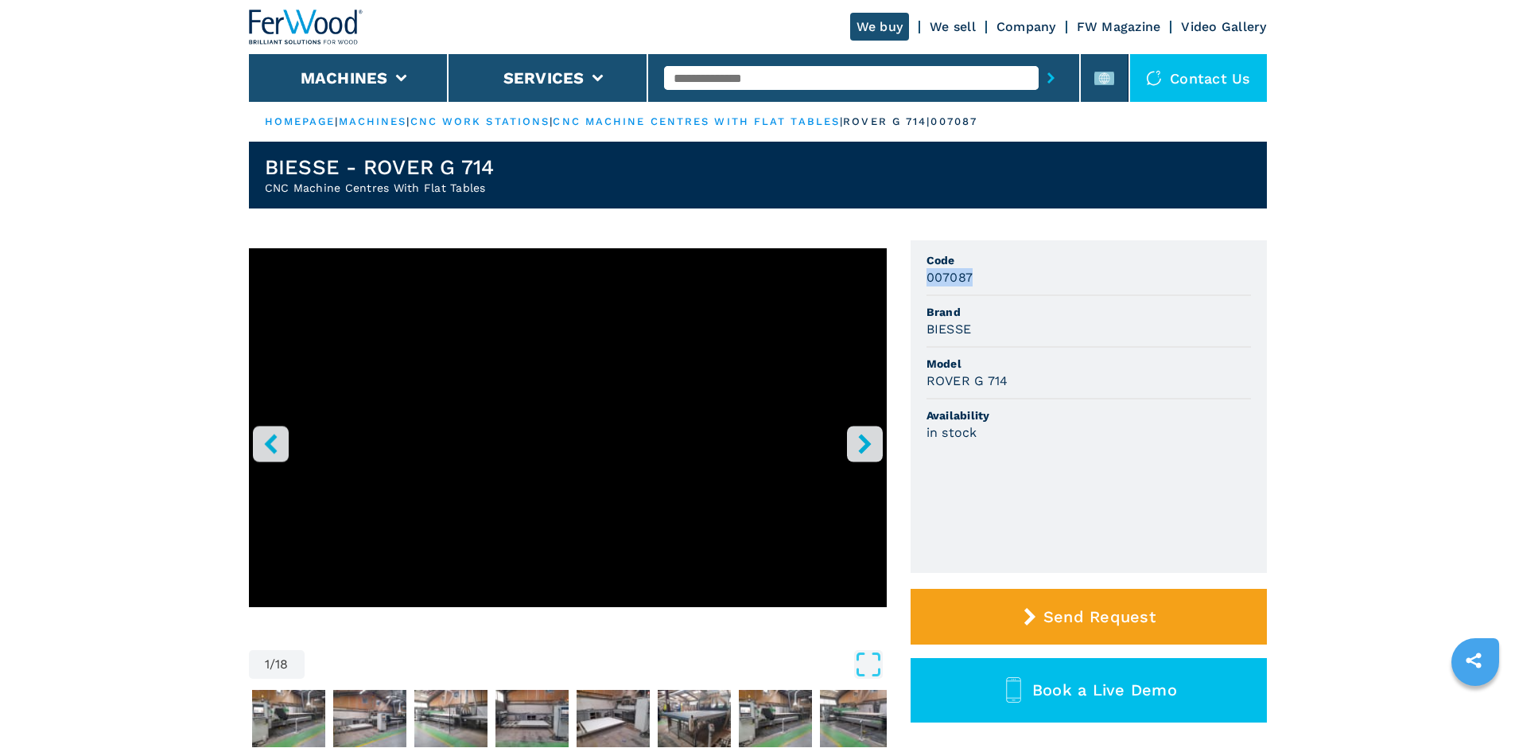
drag, startPoint x: 920, startPoint y: 274, endPoint x: 1028, endPoint y: 274, distance: 109.0
click at [1028, 274] on ul "Code 007087 Brand BIESSE Model ROVER G 714 Availability in stock" at bounding box center [1089, 406] width 356 height 332
click at [1028, 275] on div "007087" at bounding box center [1089, 277] width 325 height 18
click at [732, 86] on input "text" at bounding box center [851, 78] width 375 height 24
paste input "******"
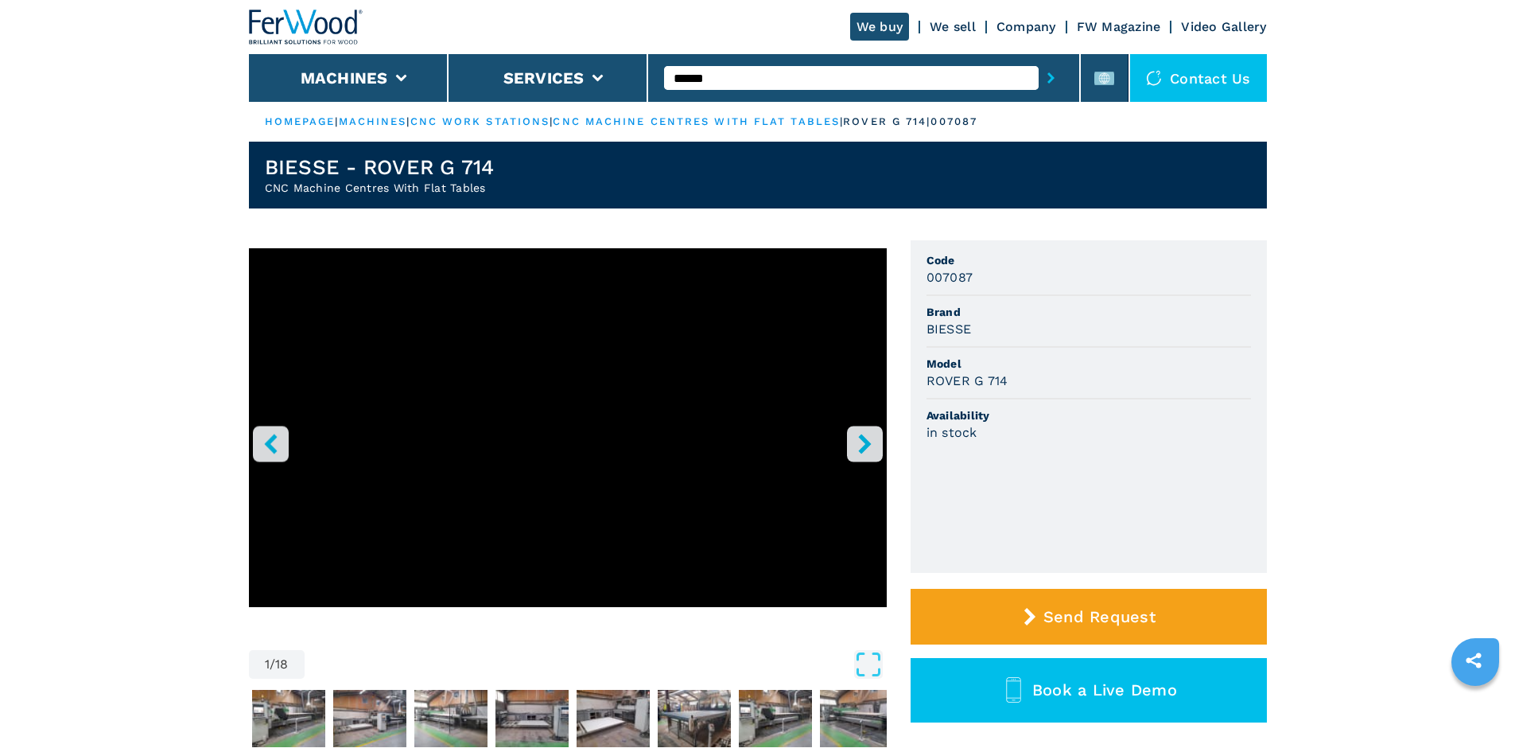
type input "******"
click at [1039, 60] on button "submit-button" at bounding box center [1051, 78] width 25 height 37
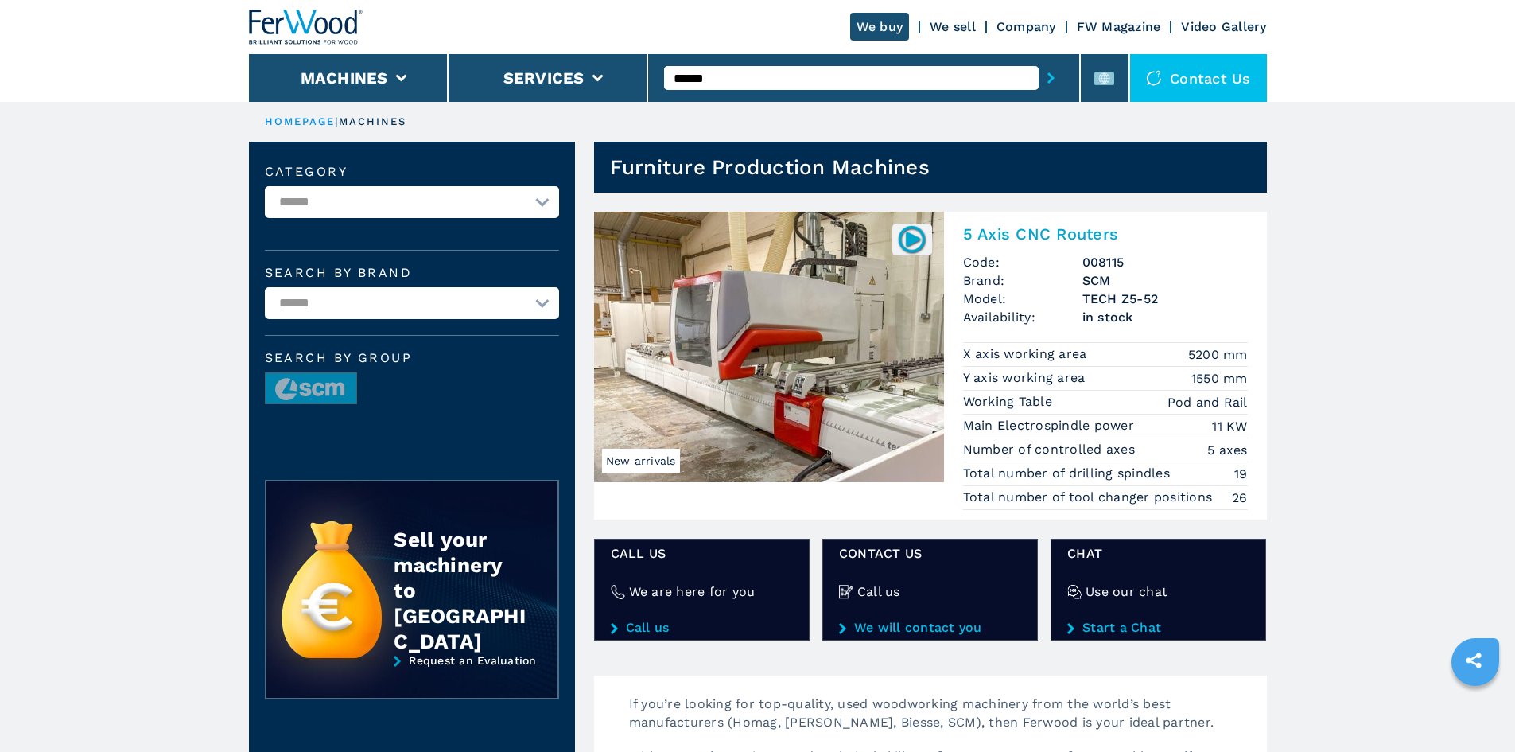
click at [1062, 230] on h2 "5 Axis CNC Routers" at bounding box center [1105, 233] width 285 height 19
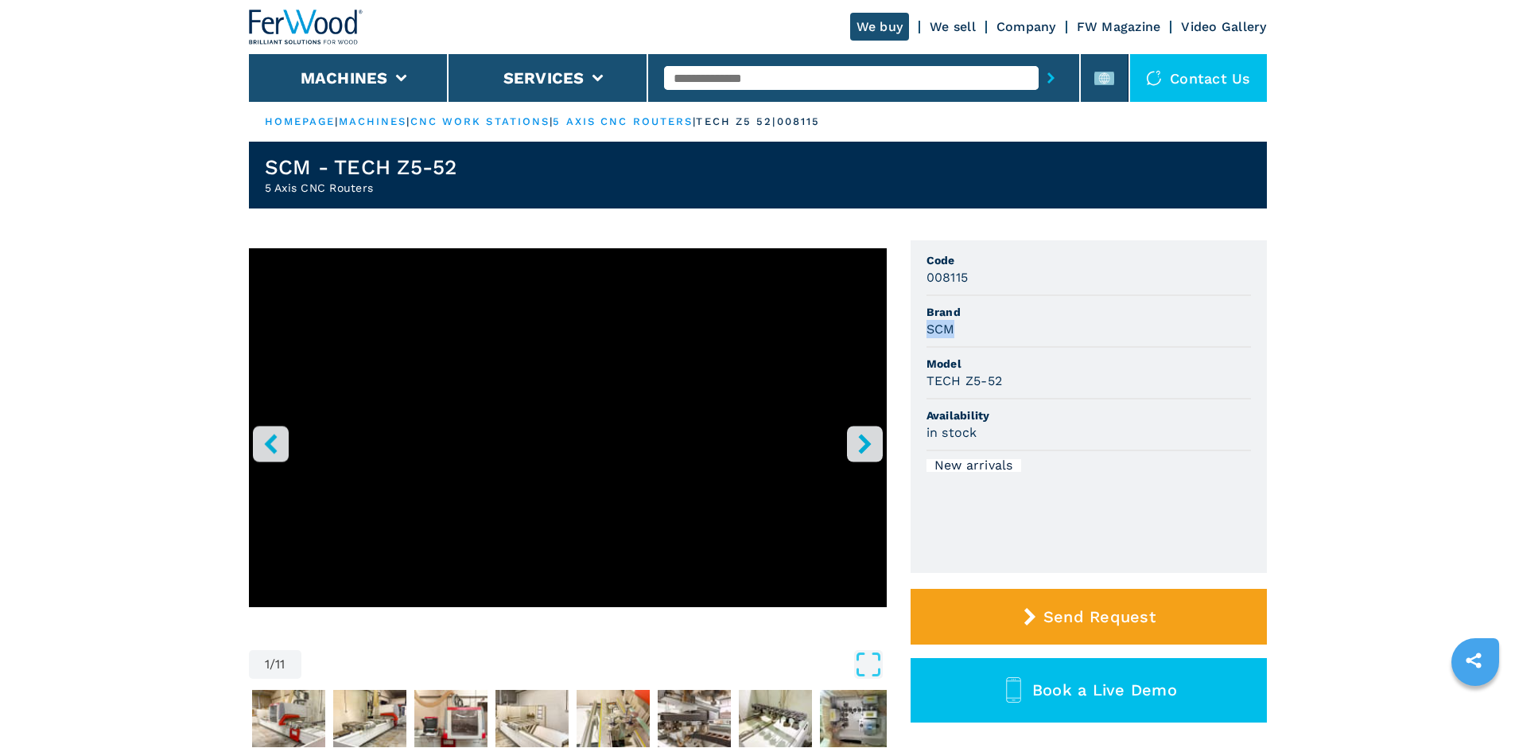
drag, startPoint x: 928, startPoint y: 333, endPoint x: 962, endPoint y: 330, distance: 34.4
click at [962, 330] on div "SCM" at bounding box center [1089, 329] width 325 height 18
click at [986, 327] on div "SCM" at bounding box center [1089, 329] width 325 height 18
drag, startPoint x: 929, startPoint y: 382, endPoint x: 1028, endPoint y: 390, distance: 99.7
click at [1028, 390] on li "Model TECH Z5-52" at bounding box center [1089, 374] width 325 height 52
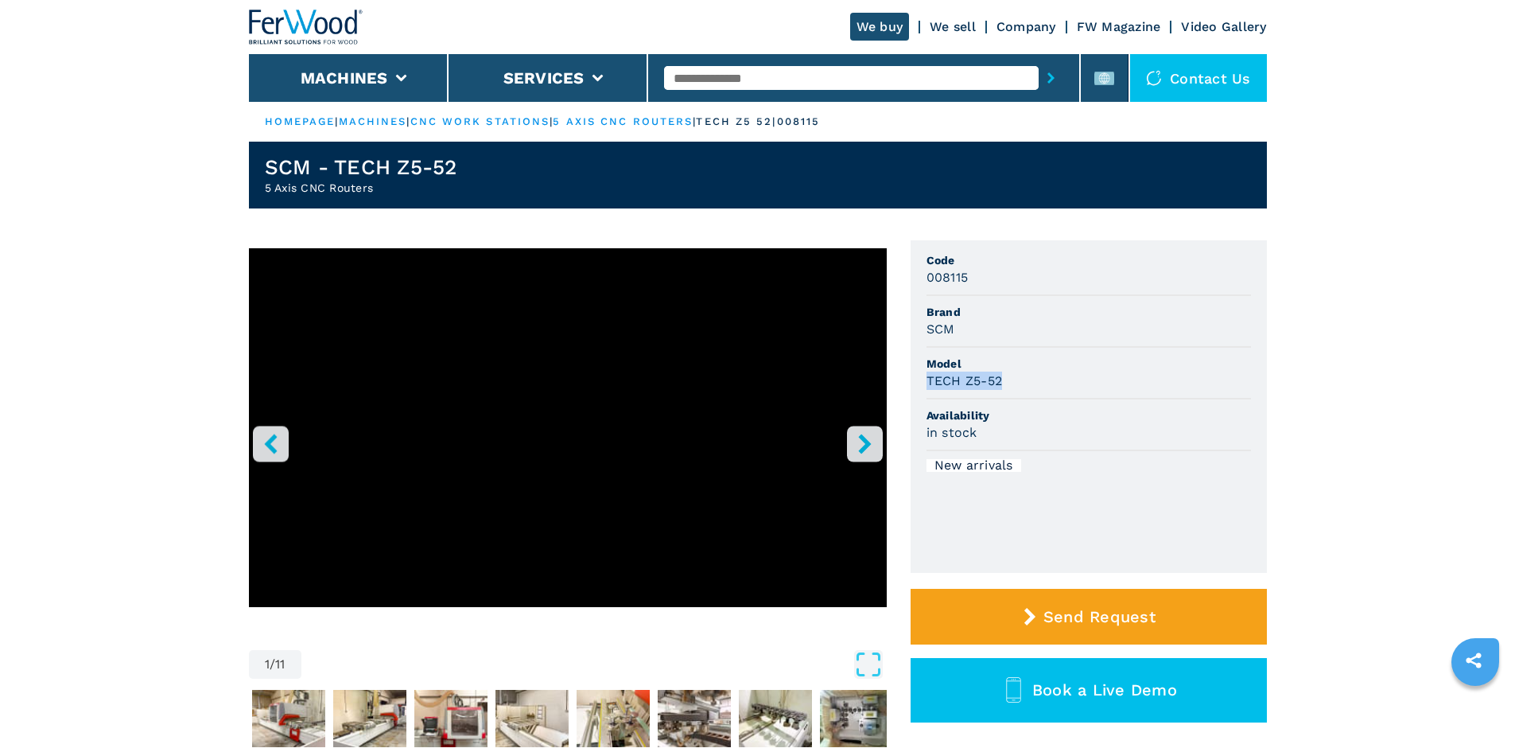
copy h3 "TECH Z5-52"
click at [1052, 278] on div "008115" at bounding box center [1089, 277] width 325 height 18
